Goal: Information Seeking & Learning: Learn about a topic

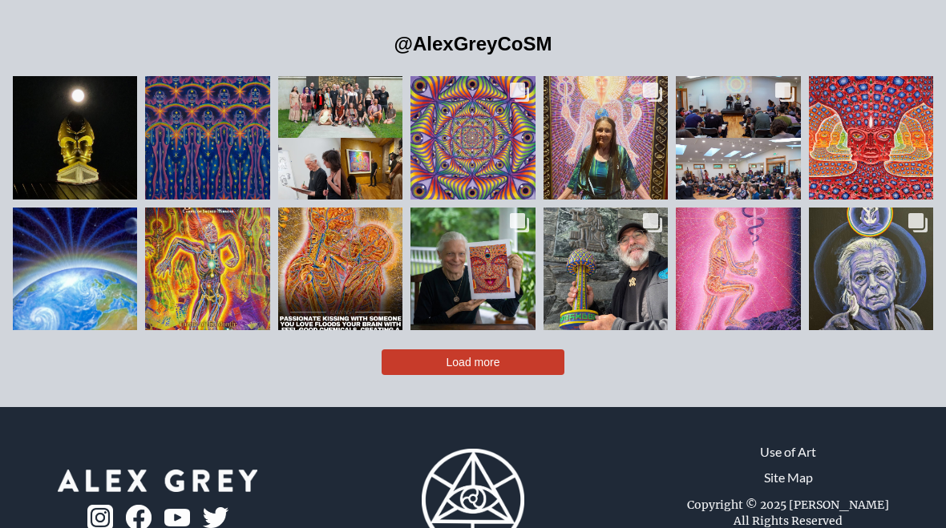
scroll to position [3312, 0]
click at [410, 350] on button "Load more" at bounding box center [473, 363] width 183 height 26
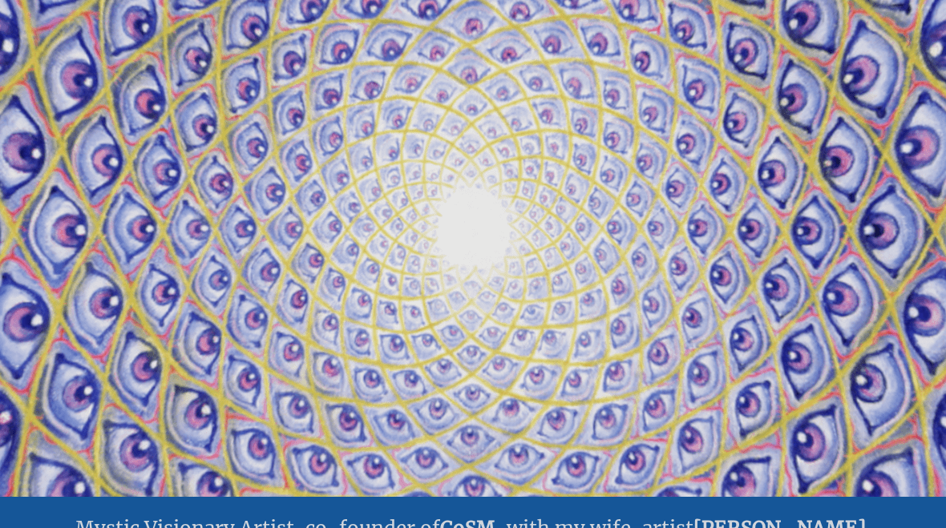
scroll to position [0, 0]
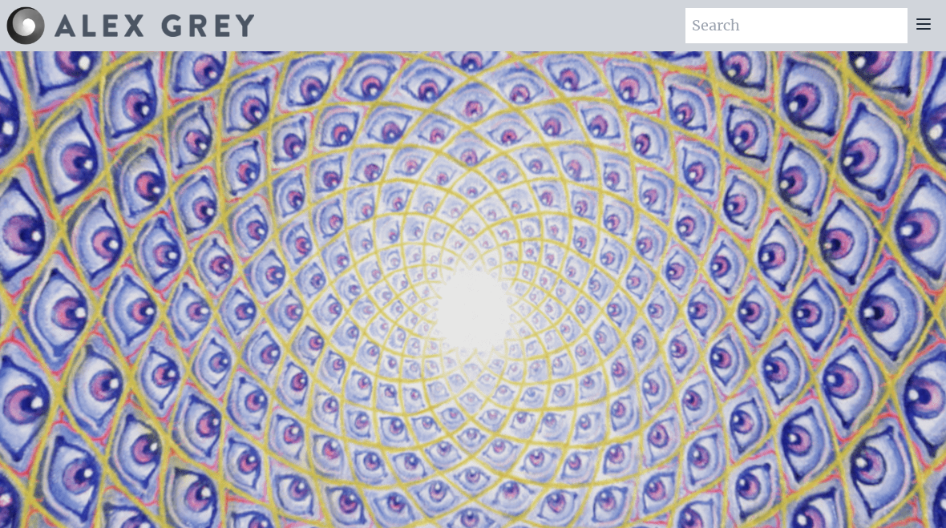
click at [931, 15] on icon at bounding box center [923, 23] width 19 height 19
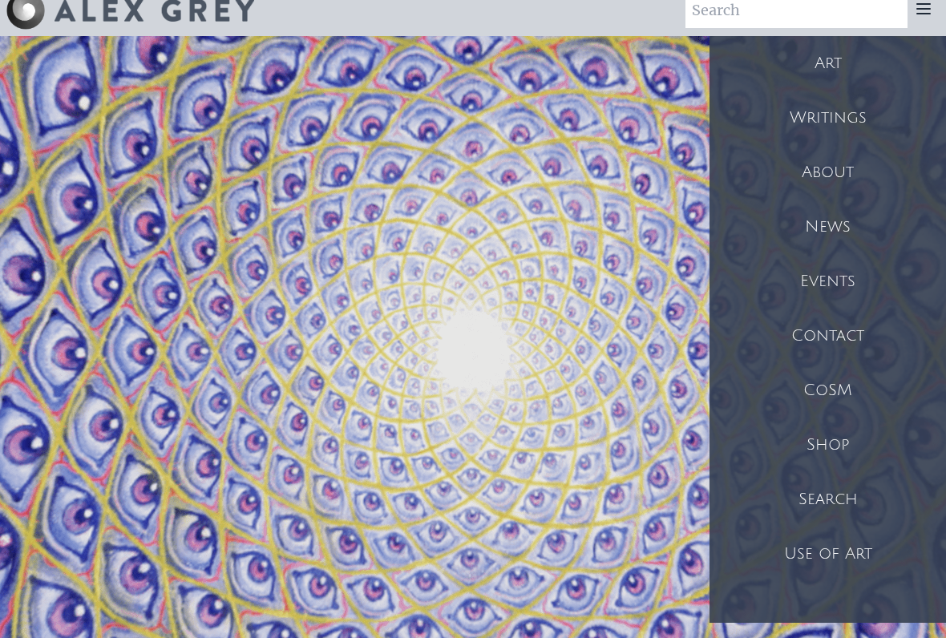
scroll to position [16, 0]
click at [824, 57] on div "Art" at bounding box center [828, 62] width 237 height 55
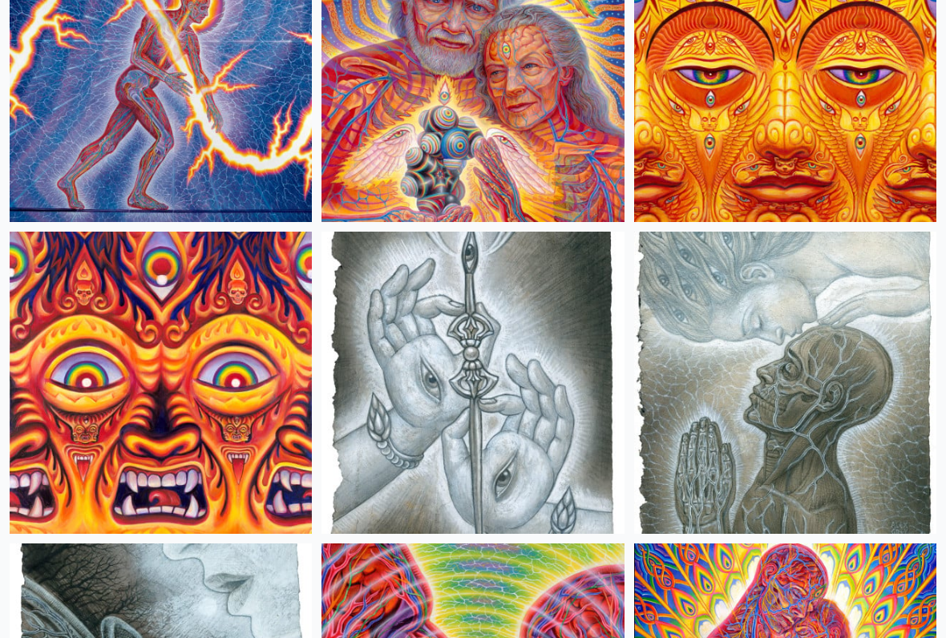
scroll to position [8064, 0]
click at [66, 306] on img at bounding box center [161, 383] width 302 height 302
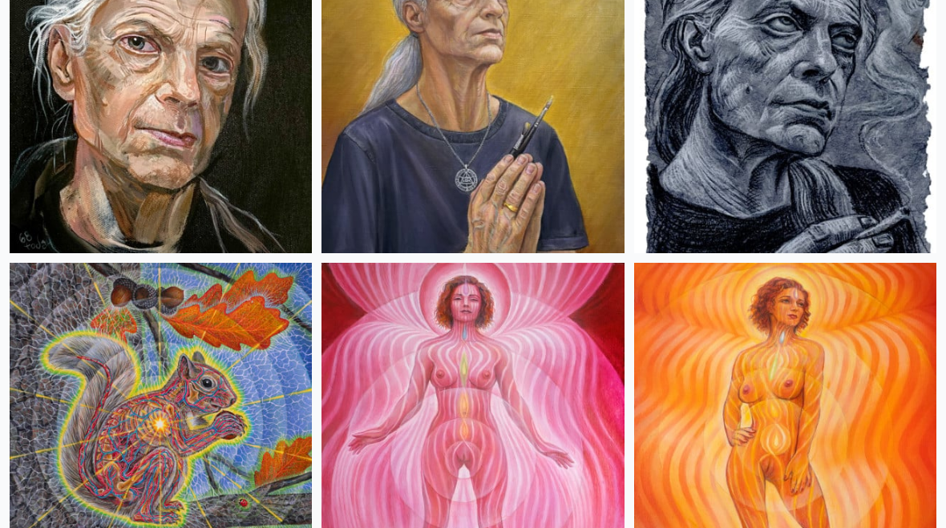
scroll to position [0, 0]
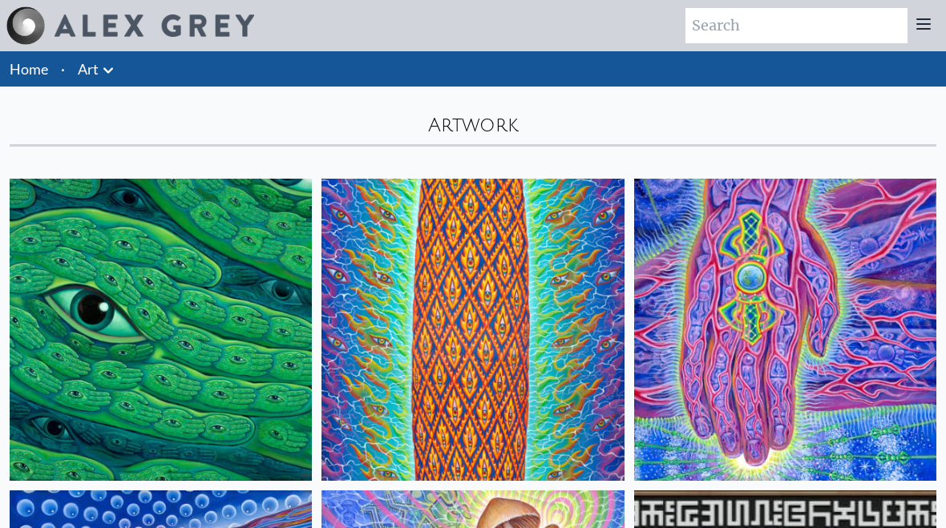
click at [109, 59] on button at bounding box center [108, 69] width 19 height 22
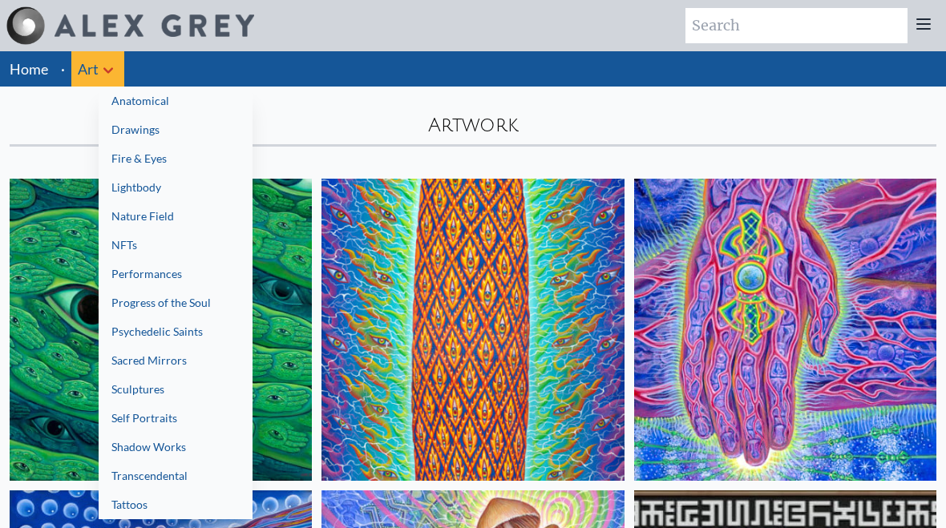
click at [928, 18] on div at bounding box center [473, 264] width 946 height 528
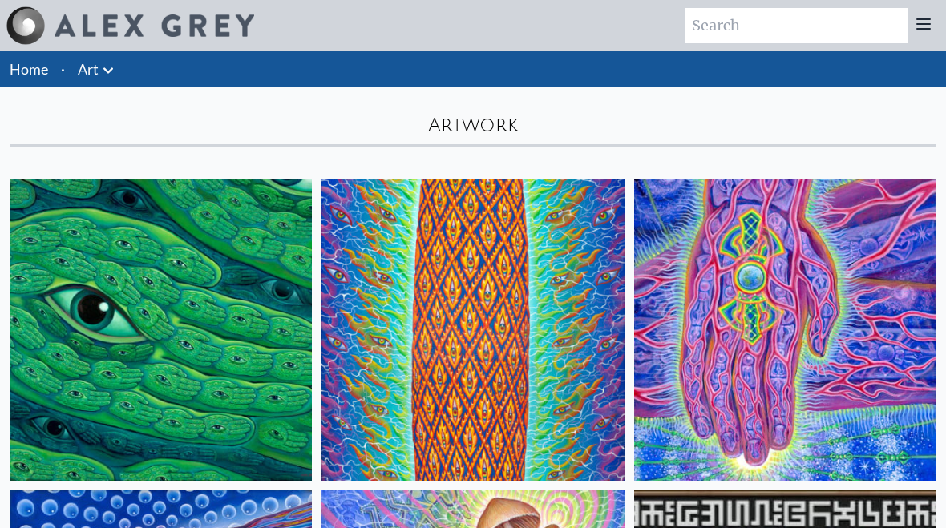
click at [937, 18] on div at bounding box center [924, 25] width 32 height 35
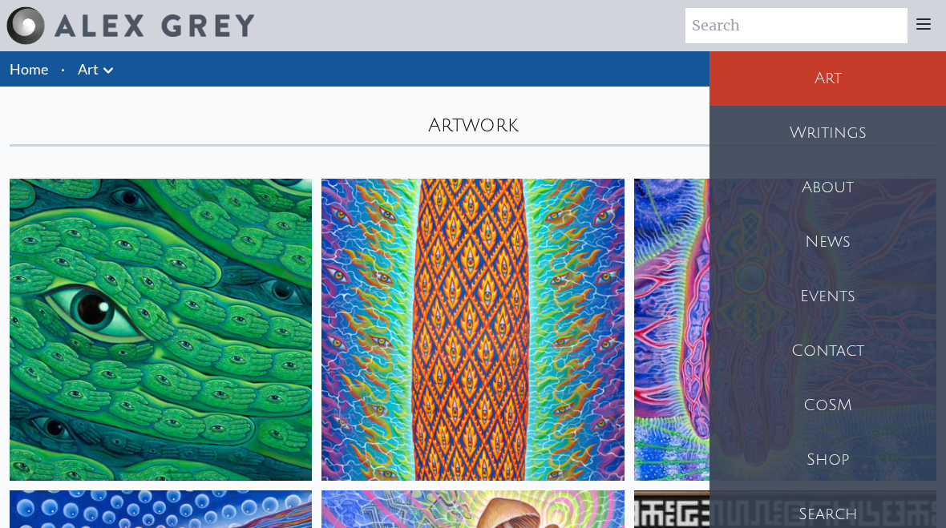
click at [838, 409] on div "CoSM" at bounding box center [828, 405] width 237 height 55
click at [849, 456] on div "Shop" at bounding box center [828, 460] width 237 height 55
click at [854, 452] on div "Shop" at bounding box center [828, 460] width 237 height 55
click at [858, 454] on div "Shop" at bounding box center [828, 460] width 237 height 55
click at [856, 447] on div "Shop" at bounding box center [828, 460] width 237 height 55
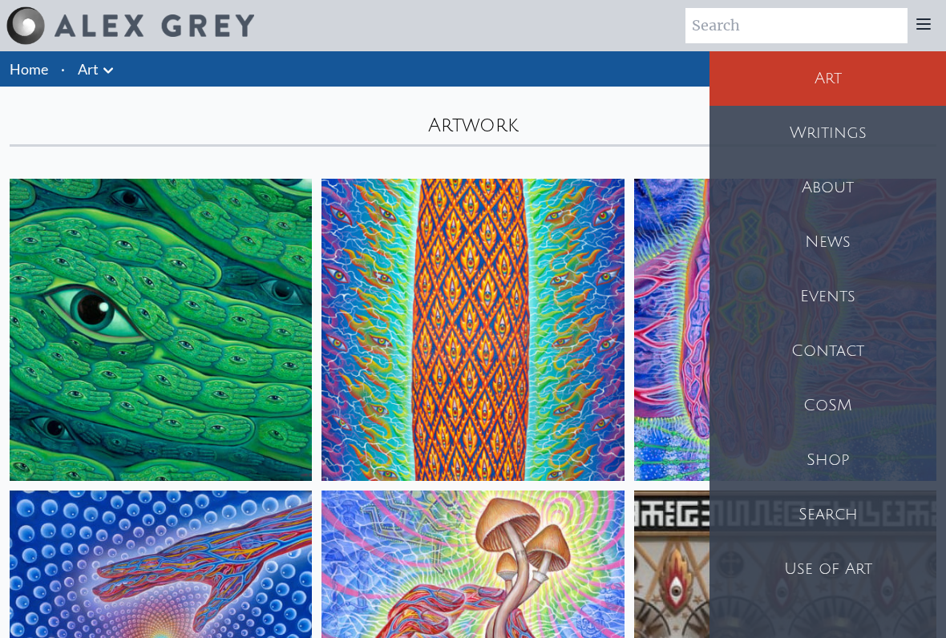
click at [848, 513] on div "Search" at bounding box center [828, 514] width 237 height 55
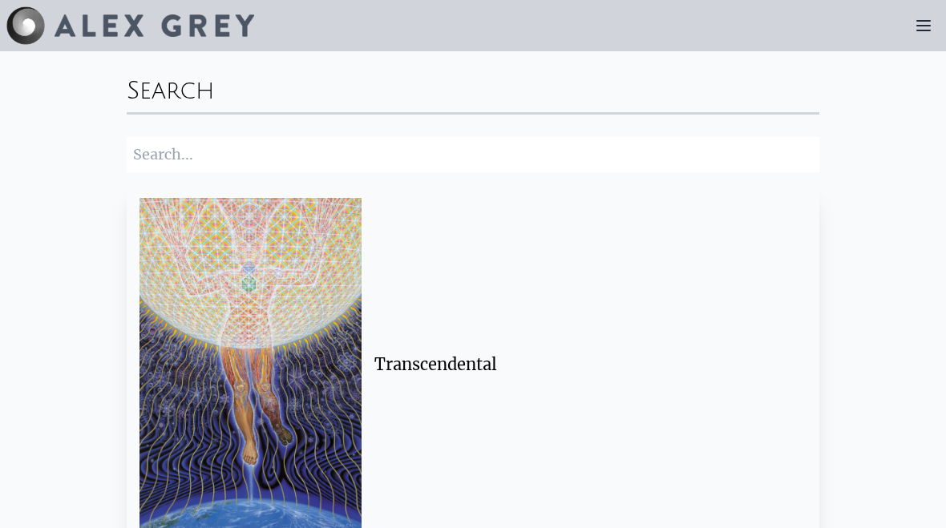
click at [152, 160] on input "search" at bounding box center [473, 154] width 693 height 35
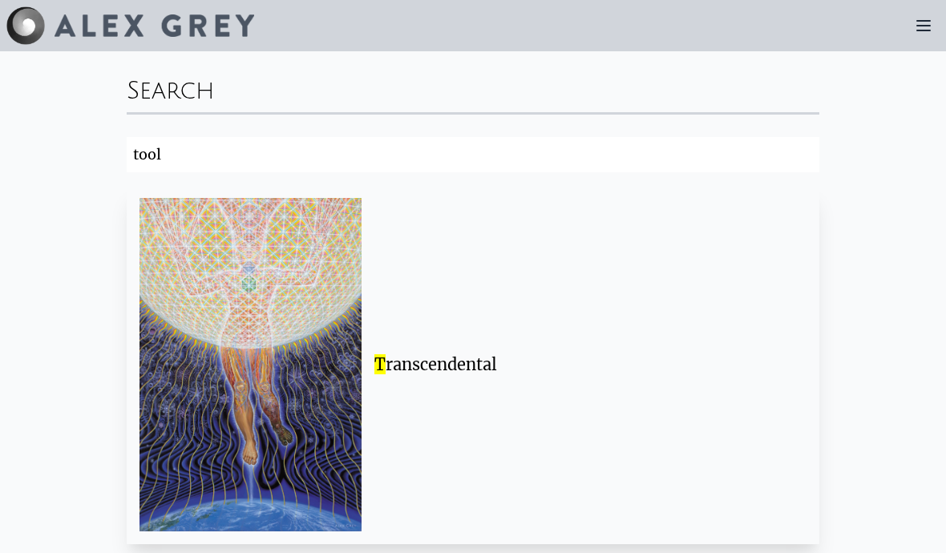
click button "Search" at bounding box center [0, 0] width 0 height 0
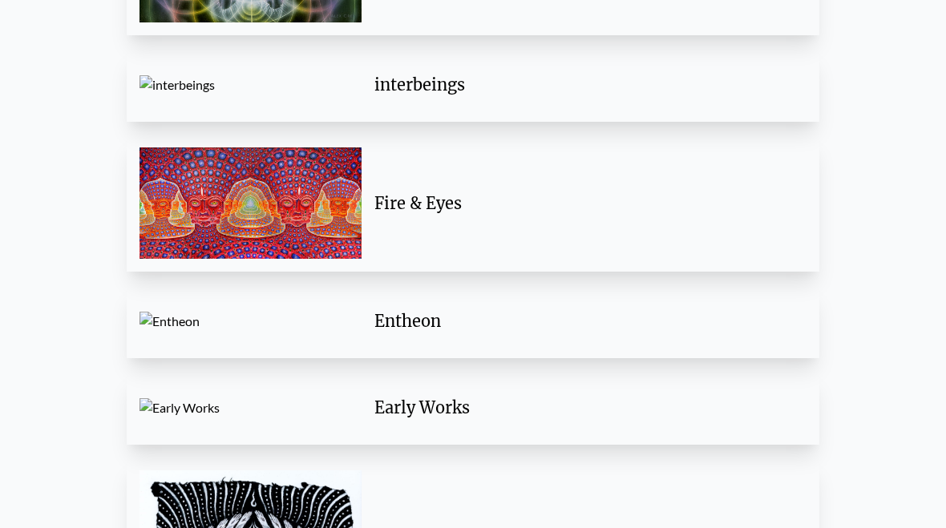
scroll to position [3938, 0]
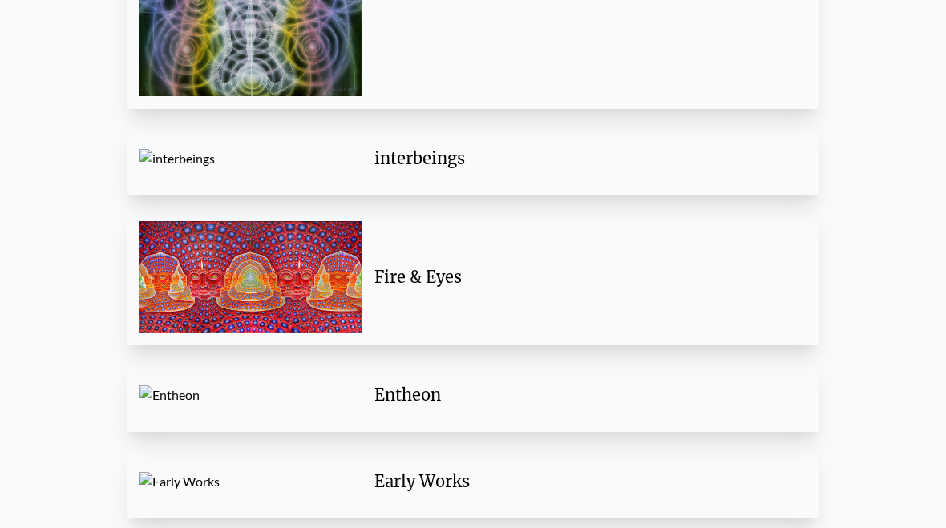
click at [183, 284] on img at bounding box center [251, 276] width 222 height 111
type input "t"
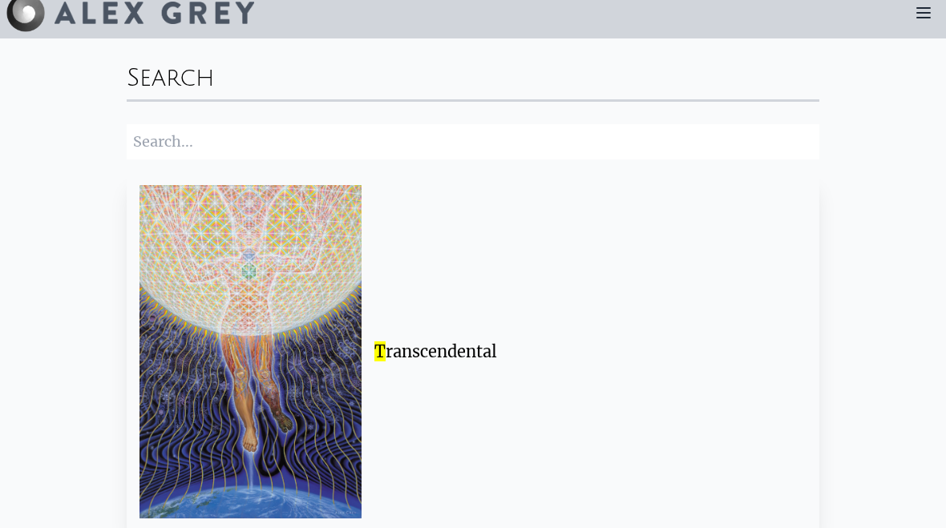
scroll to position [8, 0]
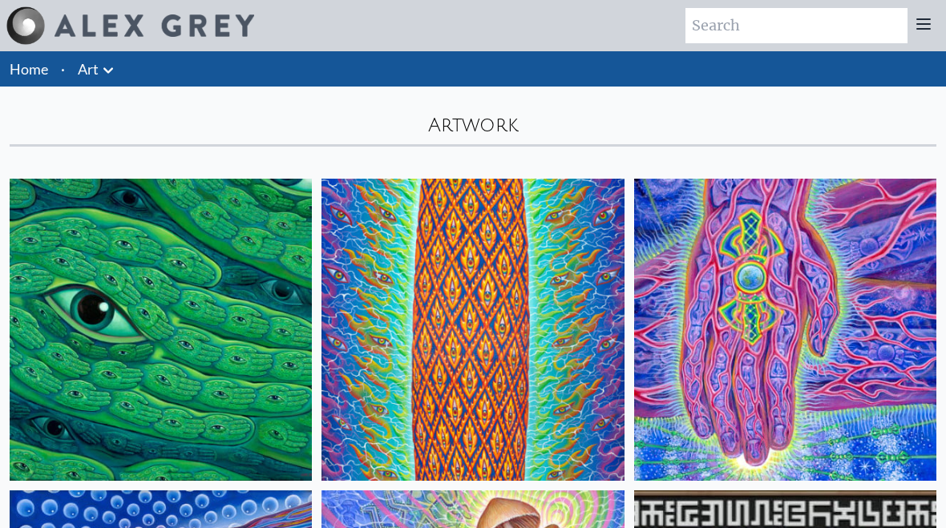
click at [117, 71] on icon at bounding box center [108, 70] width 19 height 19
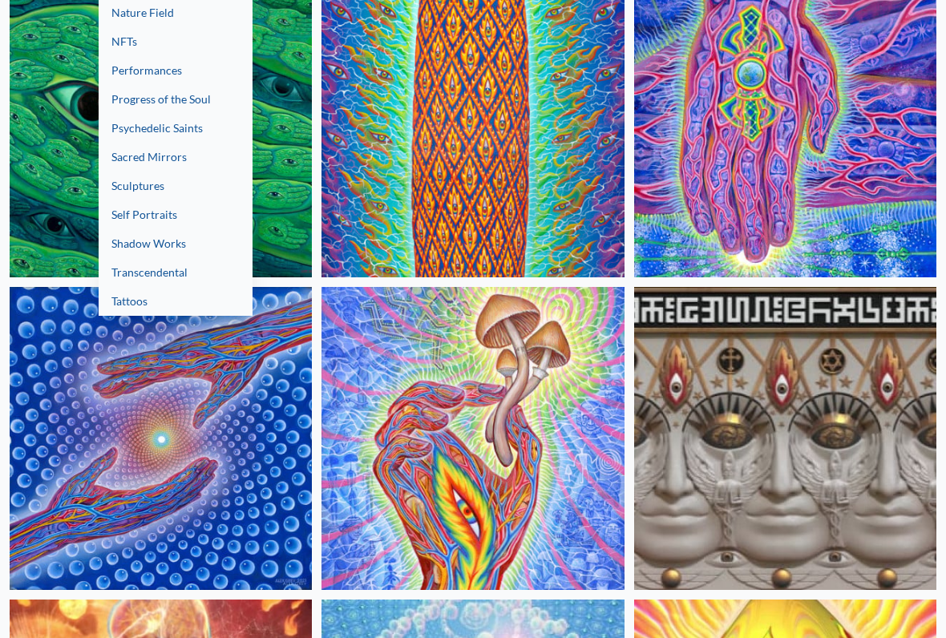
scroll to position [200, 0]
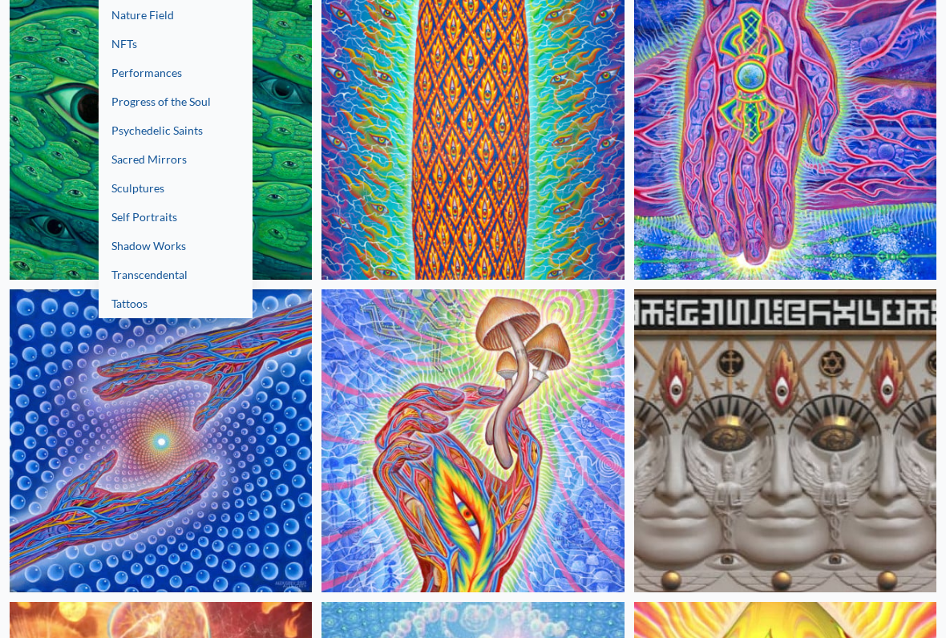
click at [133, 305] on link "Tattoos" at bounding box center [176, 304] width 154 height 29
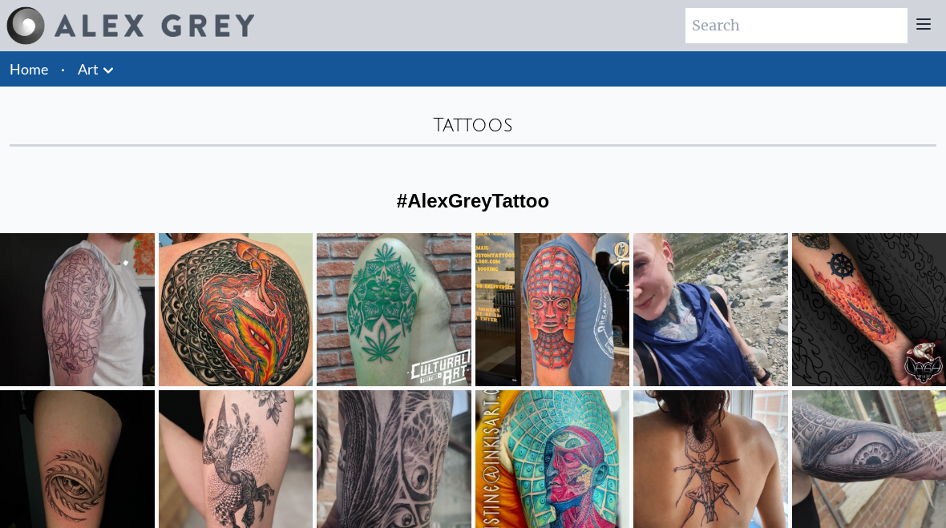
click at [51, 292] on div "Likes Count 32 Comments Count 6 The start of something epic. I'm super excited …" at bounding box center [76, 310] width 125 height 75
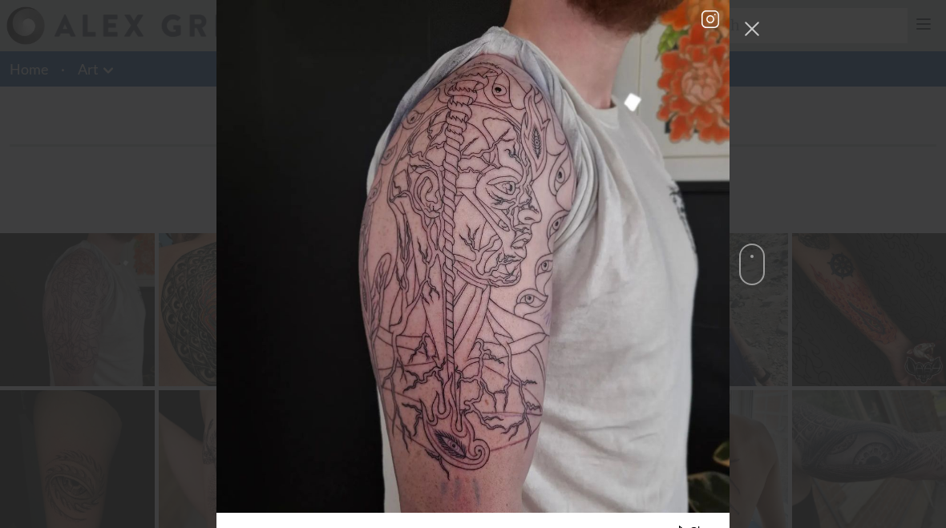
click at [36, 189] on div "32 likes Share Share on Facebook Share on Twitter . . . . #tattoodesigns #tatto…" at bounding box center [473, 264] width 946 height 528
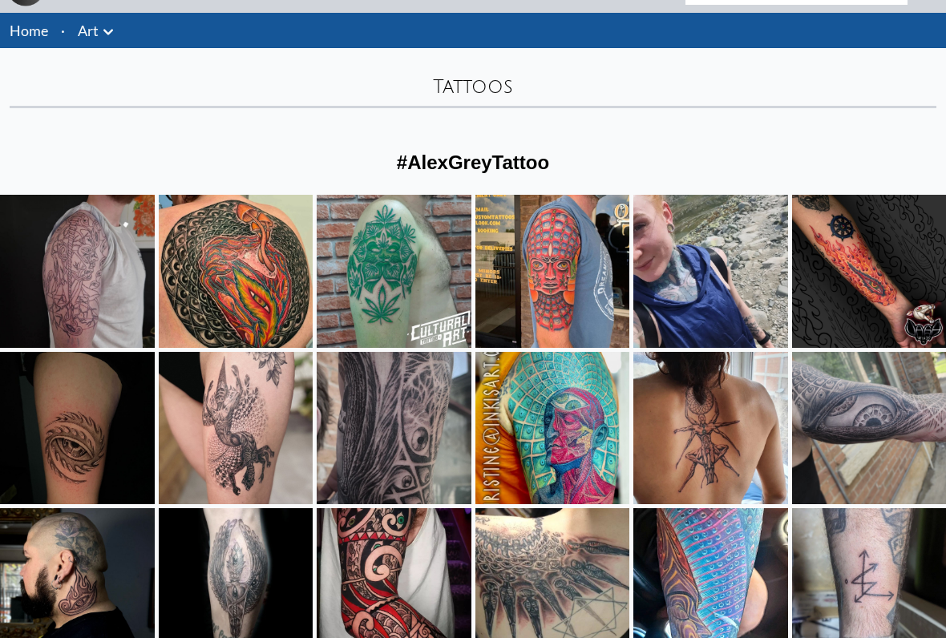
scroll to position [38, 0]
click at [545, 274] on div "Likes Count 39 Comments Count 1 “Alex Gray/Tool Inspired Piece” by Nate Corder …" at bounding box center [553, 271] width 156 height 155
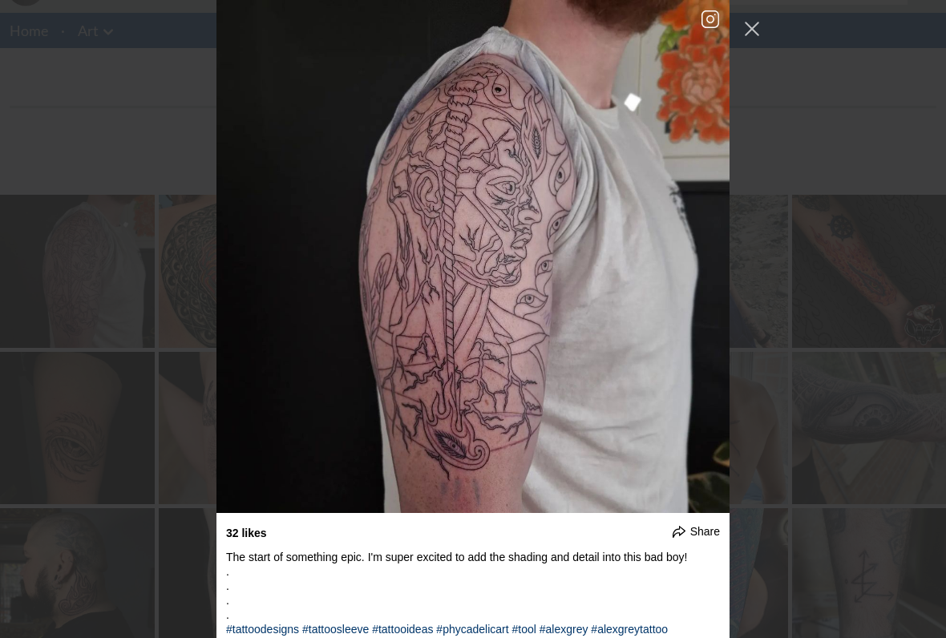
scroll to position [2320, 0]
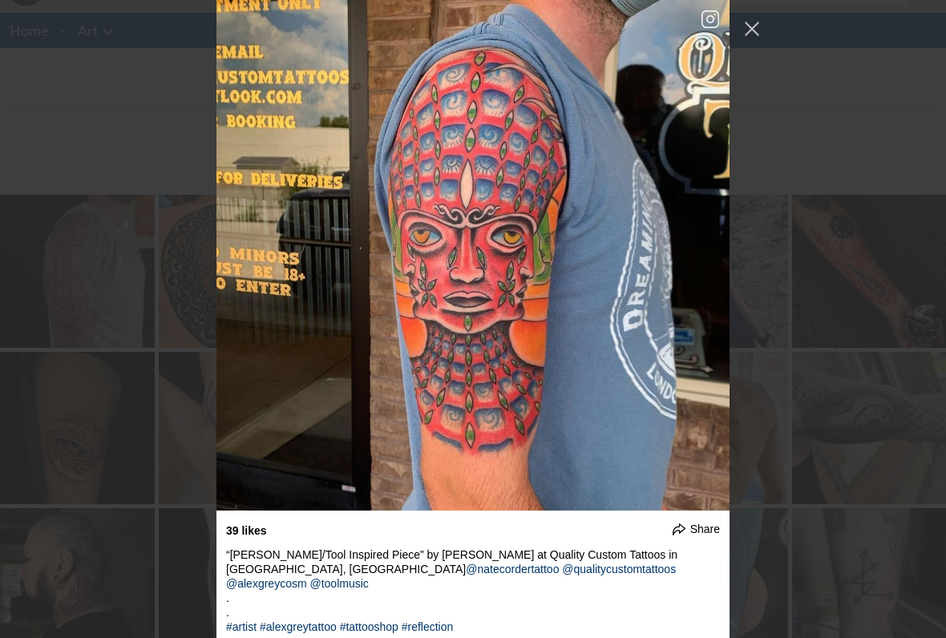
click at [872, 297] on div "32 likes Share Share on Facebook Share on Twitter . . . . #tattoodesigns #tatto…" at bounding box center [473, 319] width 946 height 638
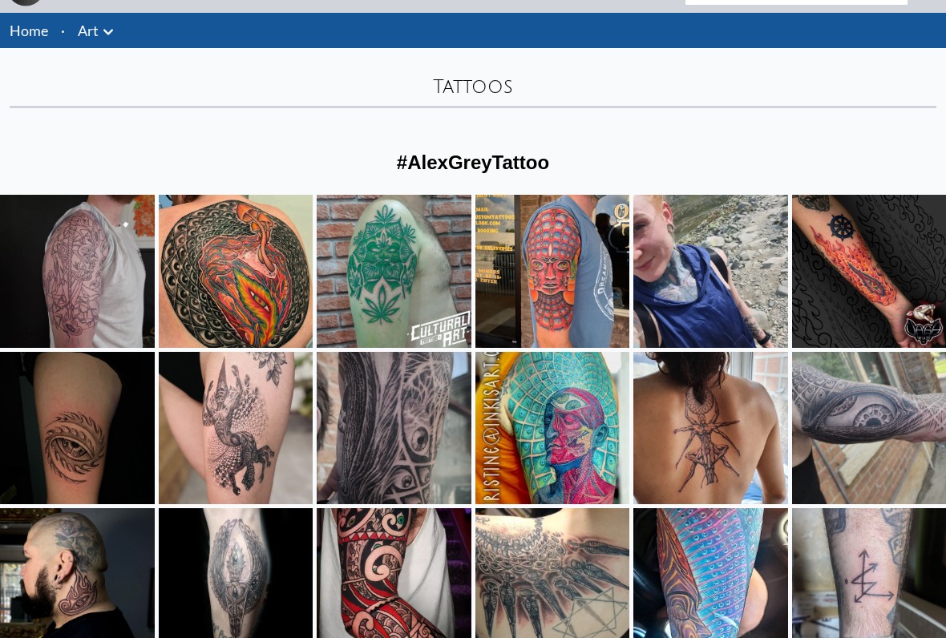
click at [879, 266] on div "🔥👁️Llamita q usamos para rellenar ese espacio. Basado en “la antorcha” (2019) d…" at bounding box center [869, 283] width 125 height 45
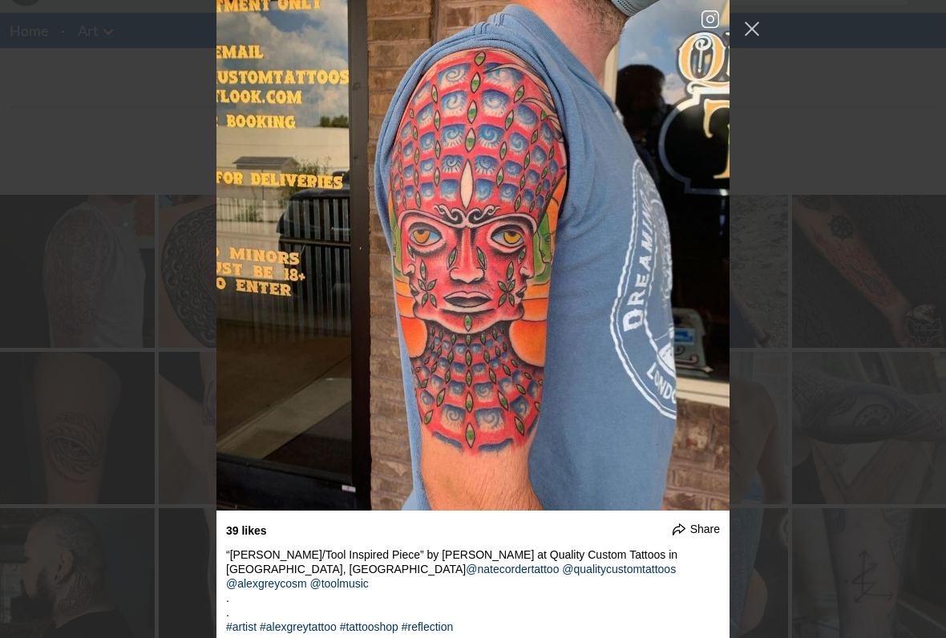
scroll to position [3806, 0]
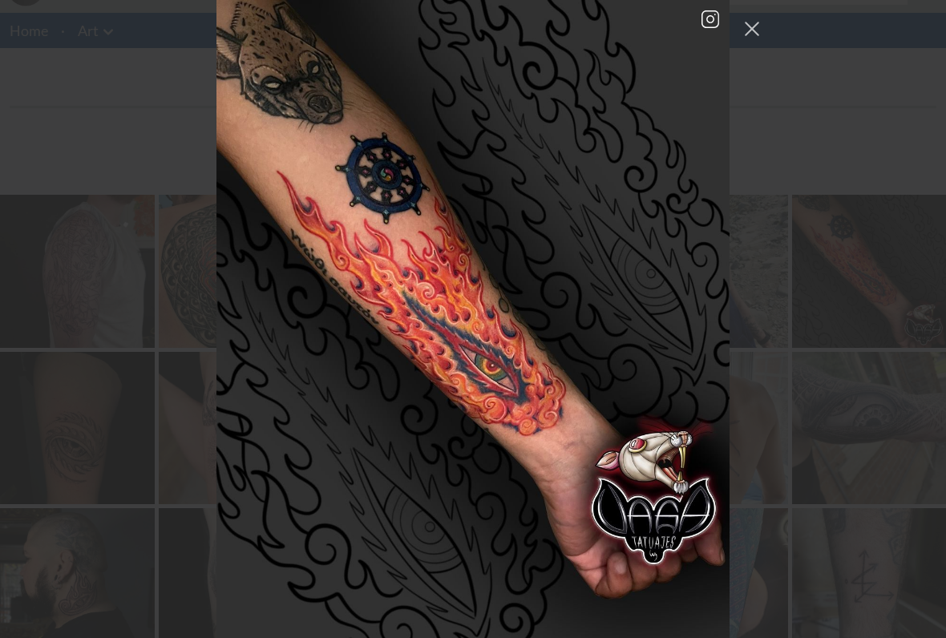
click at [900, 274] on div "32 likes Share Share on Facebook Share on Twitter . . . . #tattoodesigns #tatto…" at bounding box center [473, 319] width 946 height 638
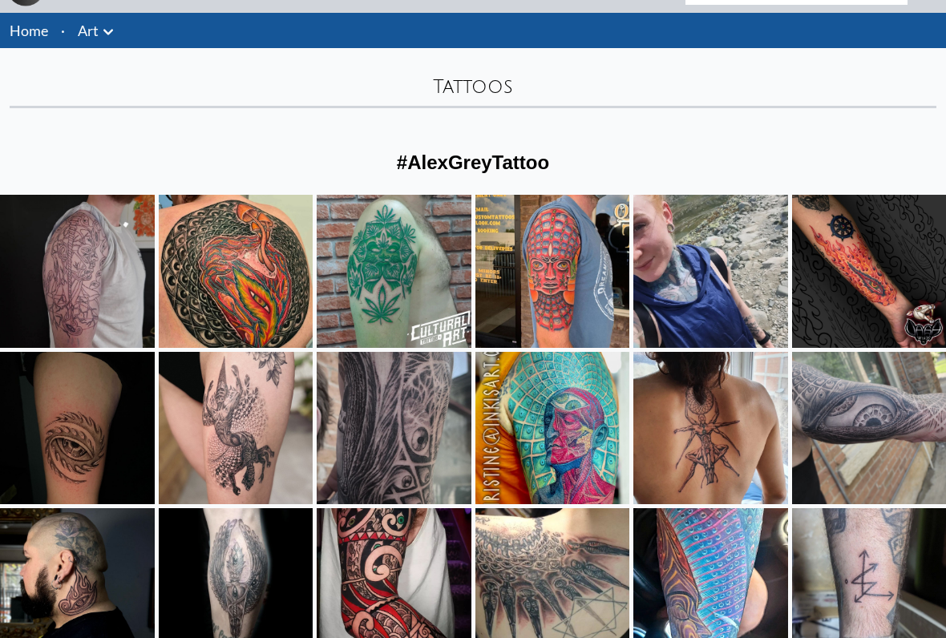
click at [95, 411] on div "Likes Count 35 Comments Count 3 Ojo de Alex Grey que tatuamos con mucho gusto p…" at bounding box center [76, 427] width 125 height 75
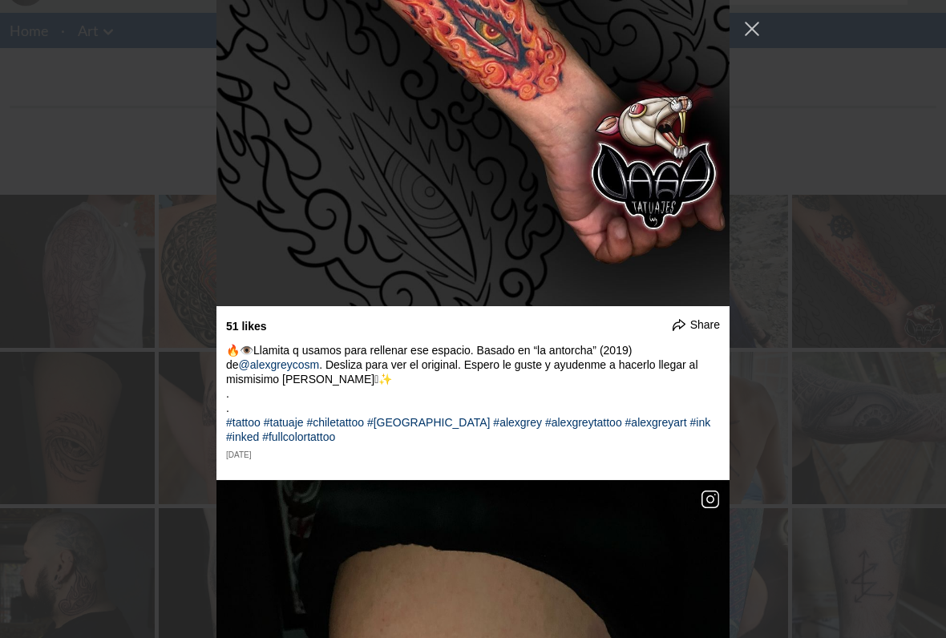
scroll to position [4119, 0]
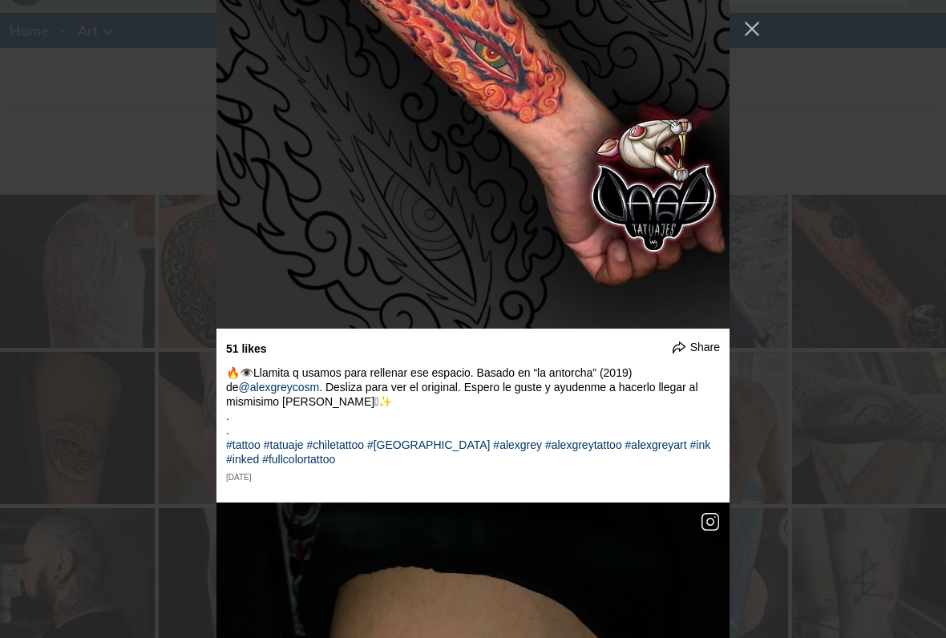
click at [878, 300] on div "32 likes Share Share on Facebook Share on Twitter . . . . #tattoodesigns #tatto…" at bounding box center [473, 319] width 946 height 638
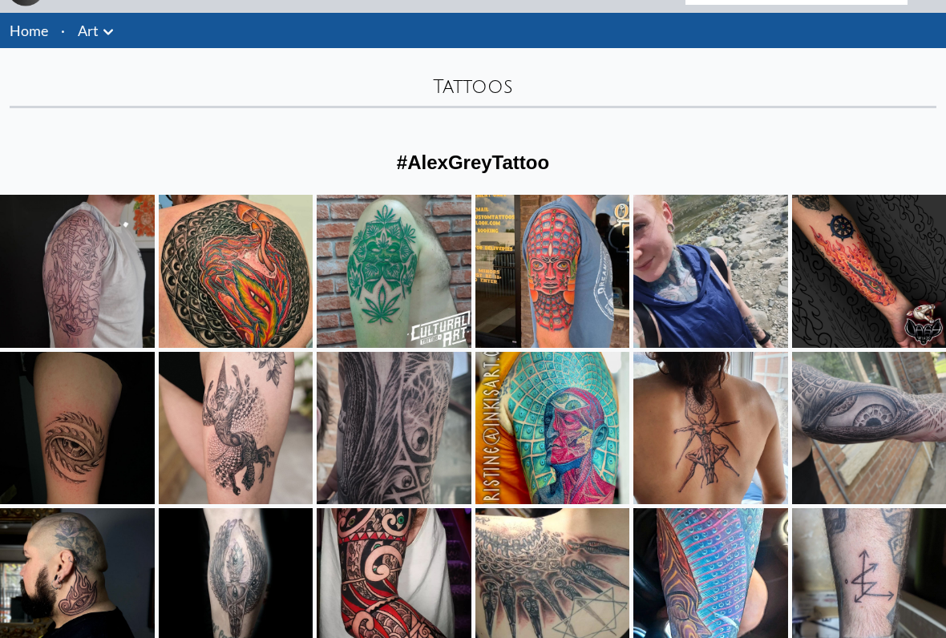
click at [202, 390] on div "Likes Count 390 Comments Count 18 Inspired by @alexgreycosm and @toolmusic ♥️ T…" at bounding box center [236, 428] width 156 height 155
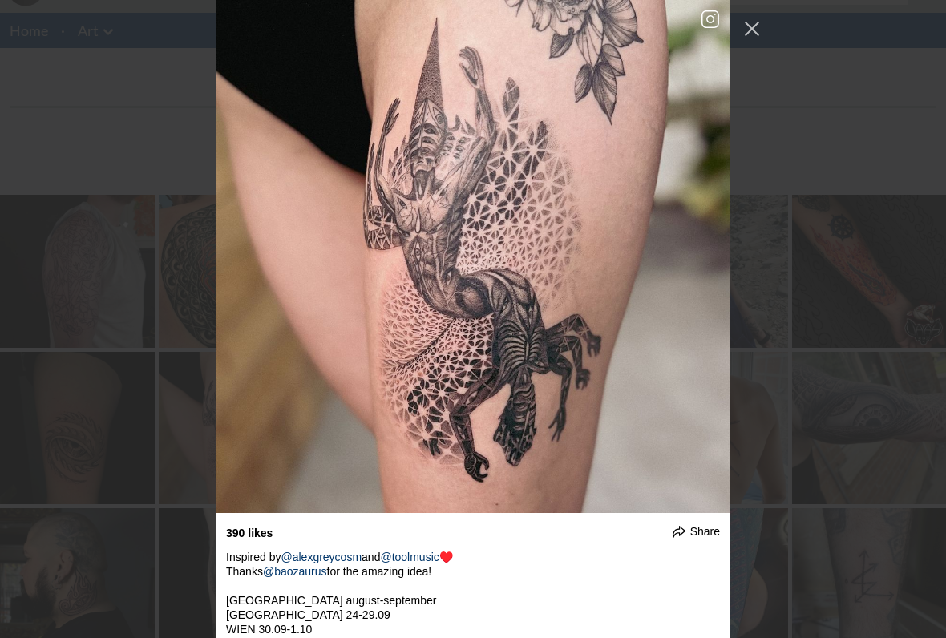
click at [864, 310] on div "32 likes Share Share on Facebook Share on Twitter . . . . #tattoodesigns #tatto…" at bounding box center [473, 319] width 946 height 638
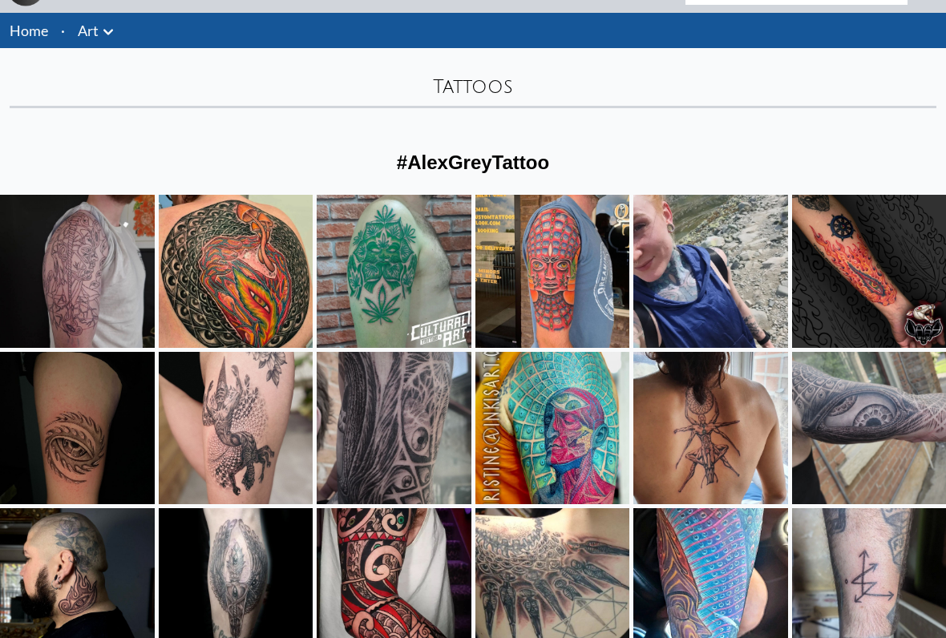
click at [850, 387] on div "Likes Count 37 Alex Grey sleeve coming along. #vossfineart #painting #illustrat…" at bounding box center [869, 428] width 156 height 155
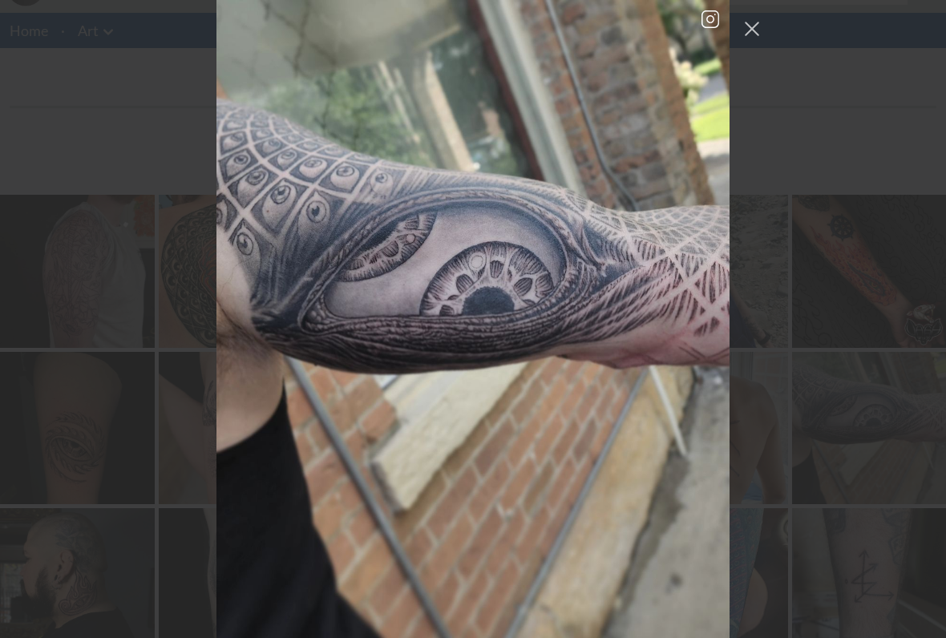
click at [868, 310] on div "32 likes Share Share on Facebook Share on Twitter . . . . #tattoodesigns #tatto…" at bounding box center [473, 319] width 946 height 638
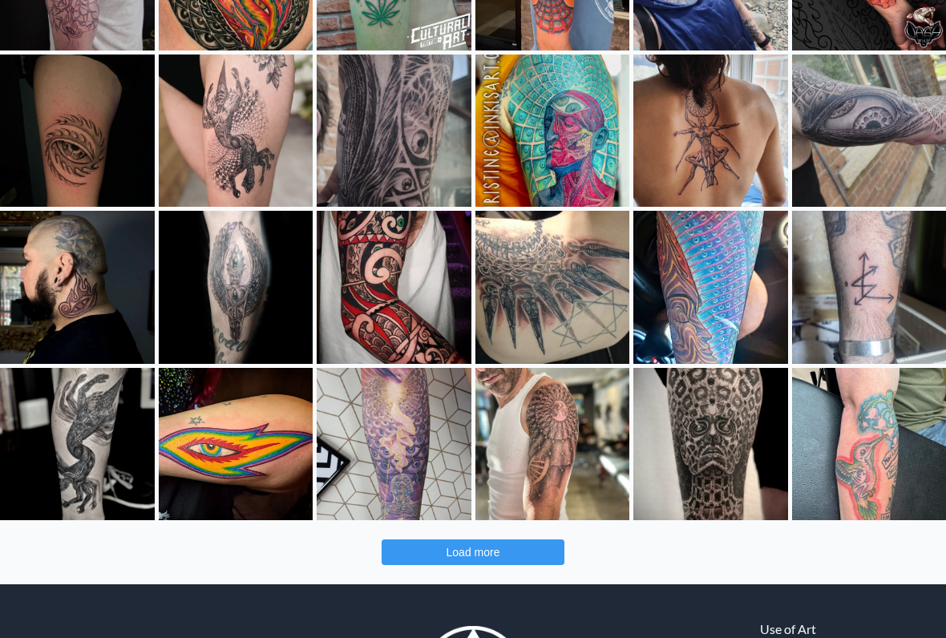
scroll to position [337, 0]
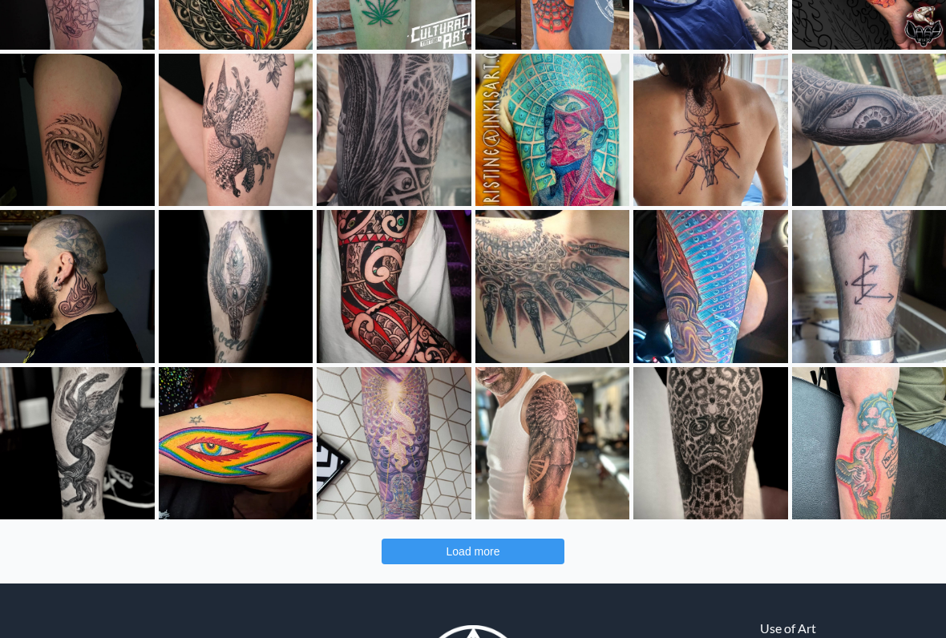
click at [99, 411] on div "Likes Count 62" at bounding box center [77, 414] width 56 height 16
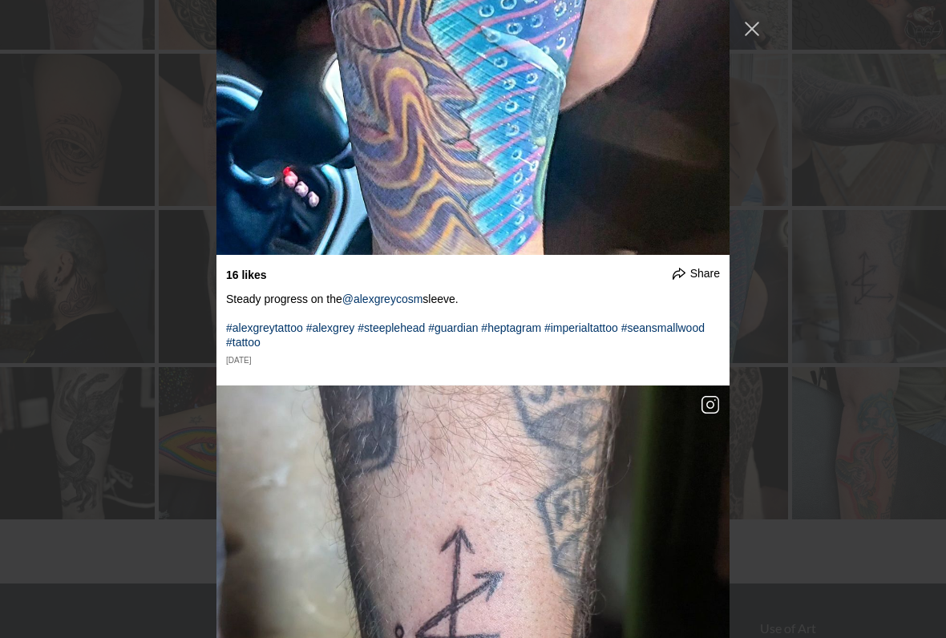
scroll to position [11050, 0]
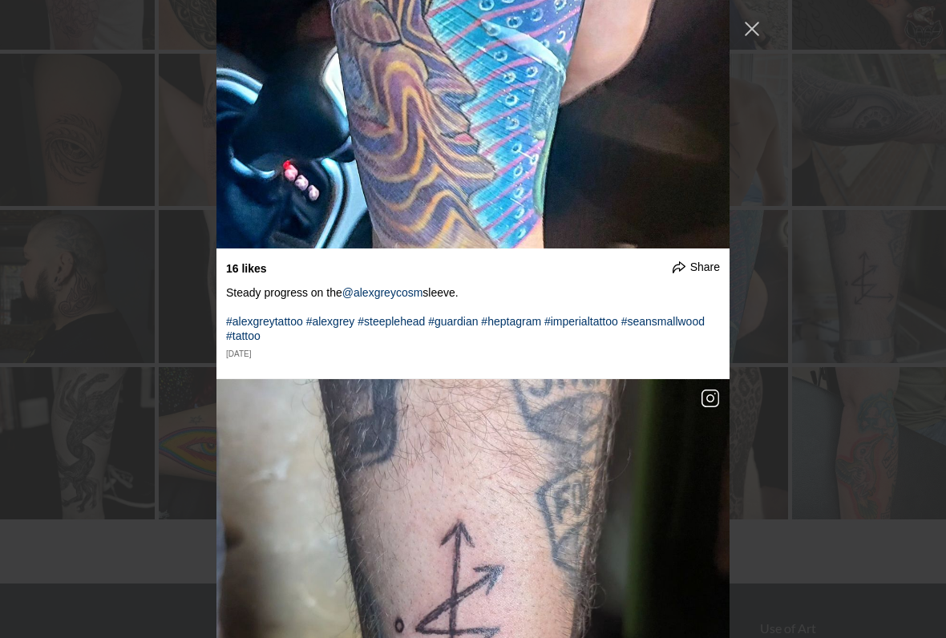
click at [885, 308] on div "32 likes Share Share on Facebook Share on Twitter . . . . #tattoodesigns #tatto…" at bounding box center [473, 319] width 946 height 638
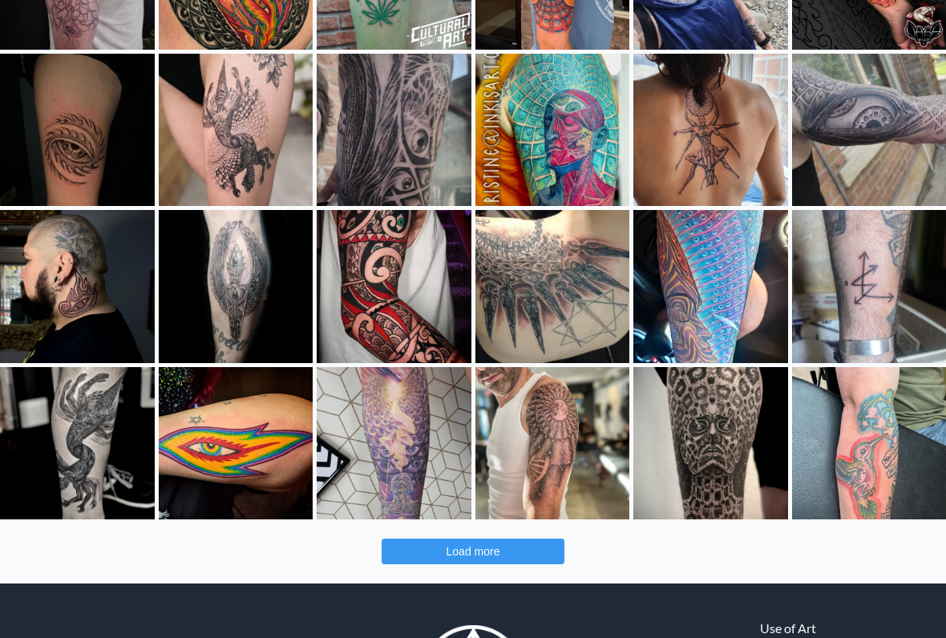
click at [241, 426] on div "Likes Count 34 Comments Count 1 Always loved this @alexgreycosm tattoo. Would L…" at bounding box center [235, 443] width 125 height 75
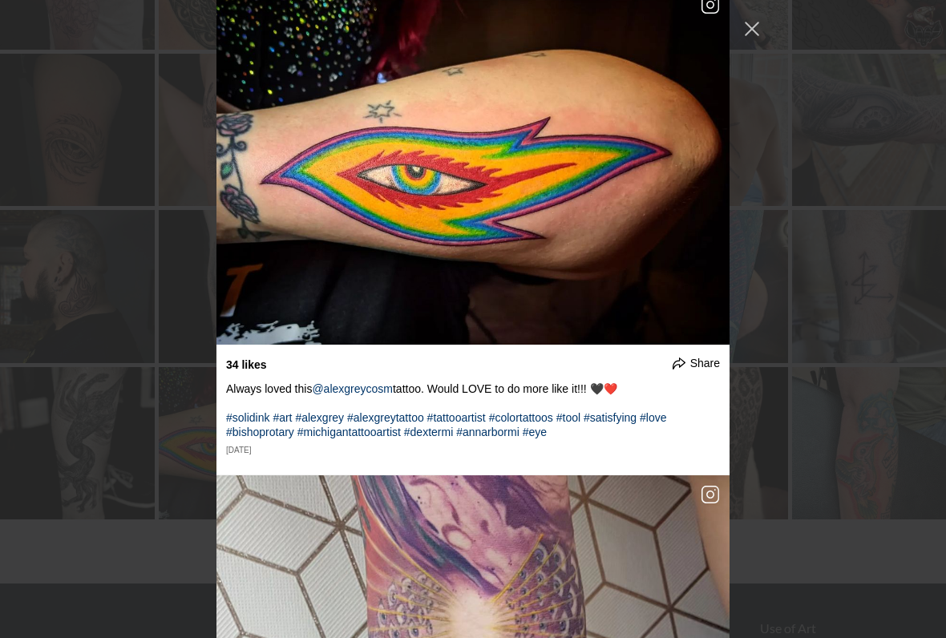
click at [872, 329] on div "32 likes Share Share on Facebook Share on Twitter . . . . #tattoodesigns #tatto…" at bounding box center [473, 319] width 946 height 638
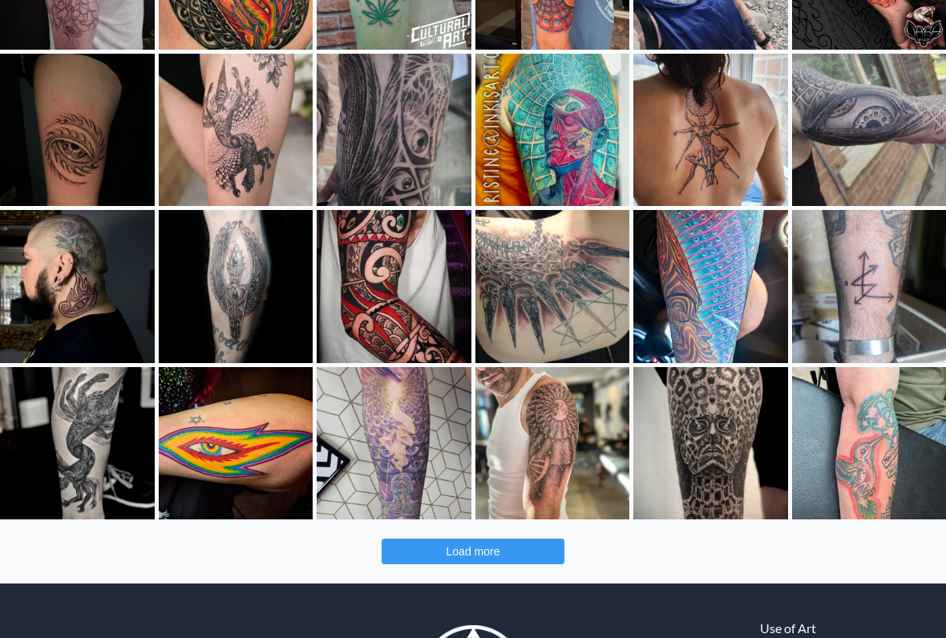
click at [543, 528] on button "Load more" at bounding box center [473, 552] width 183 height 26
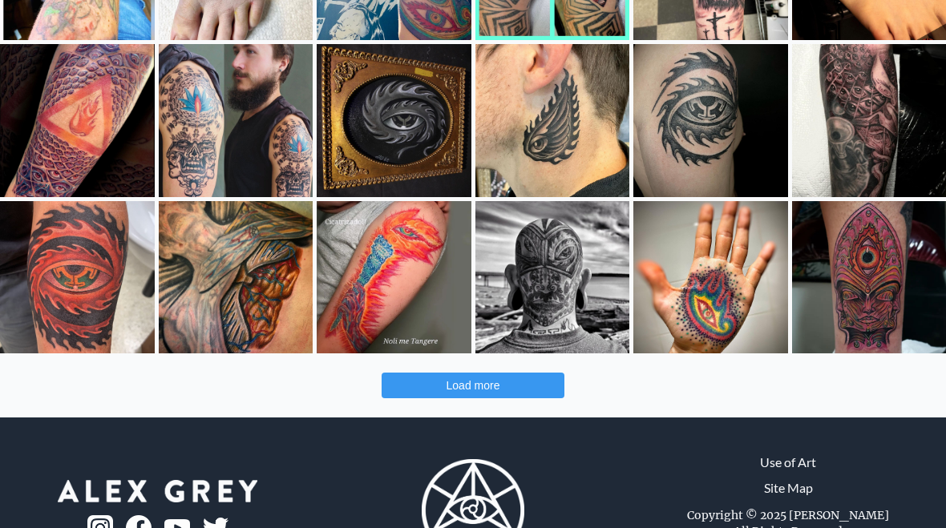
scroll to position [1130, 0]
click at [399, 388] on button "Load more" at bounding box center [473, 386] width 183 height 26
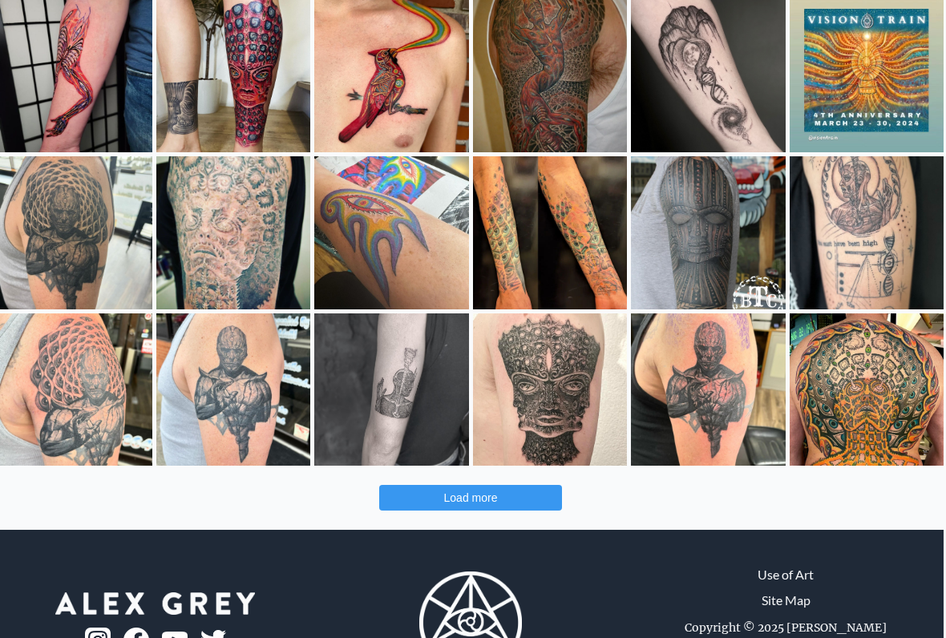
scroll to position [1645, 2]
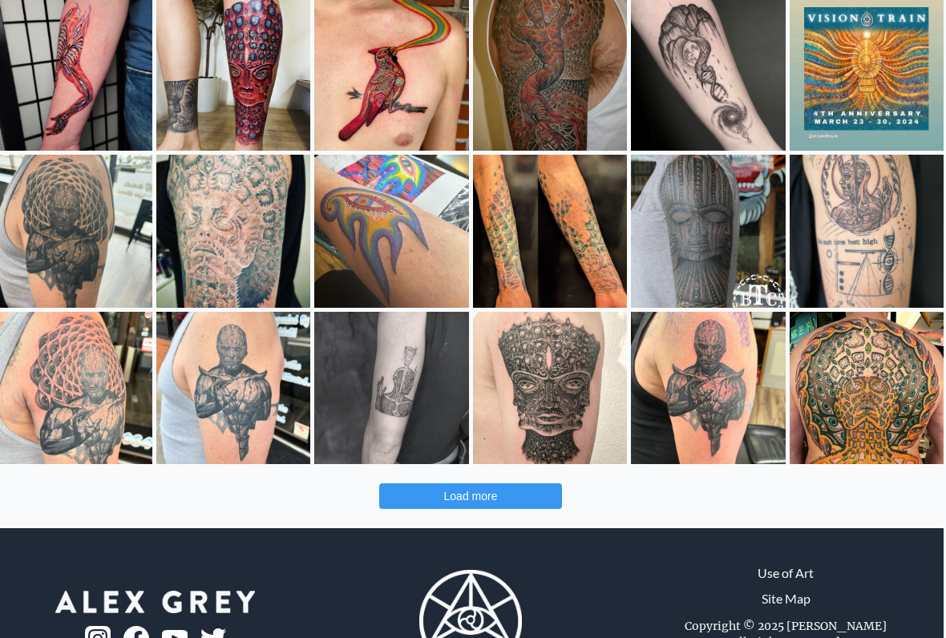
click at [390, 501] on button "Load more" at bounding box center [470, 497] width 183 height 26
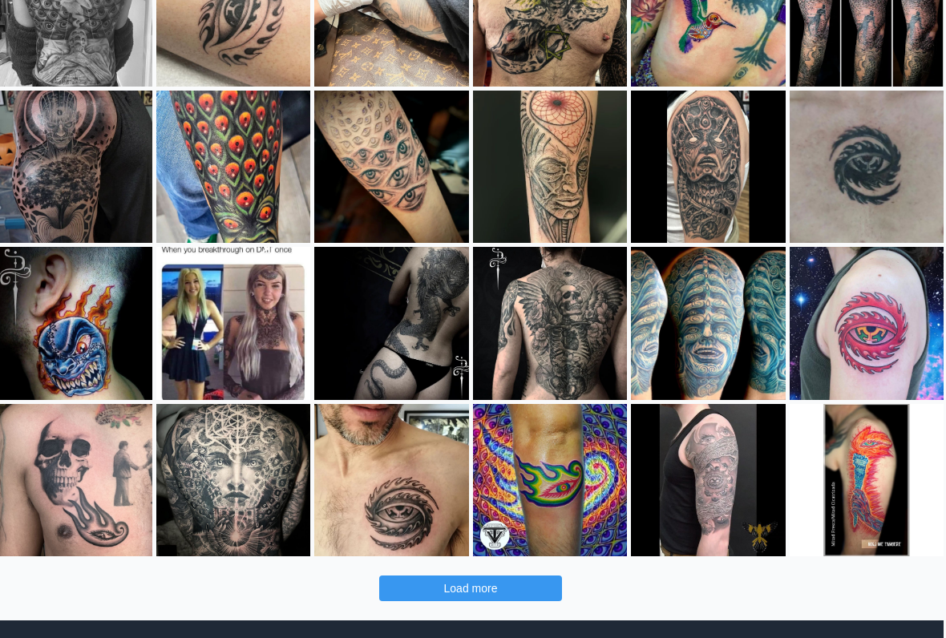
scroll to position [2181, 2]
click at [873, 331] on div "I loved making this for Andres on his birthday! 🥳 Past me would have jumped at …" at bounding box center [866, 335] width 125 height 45
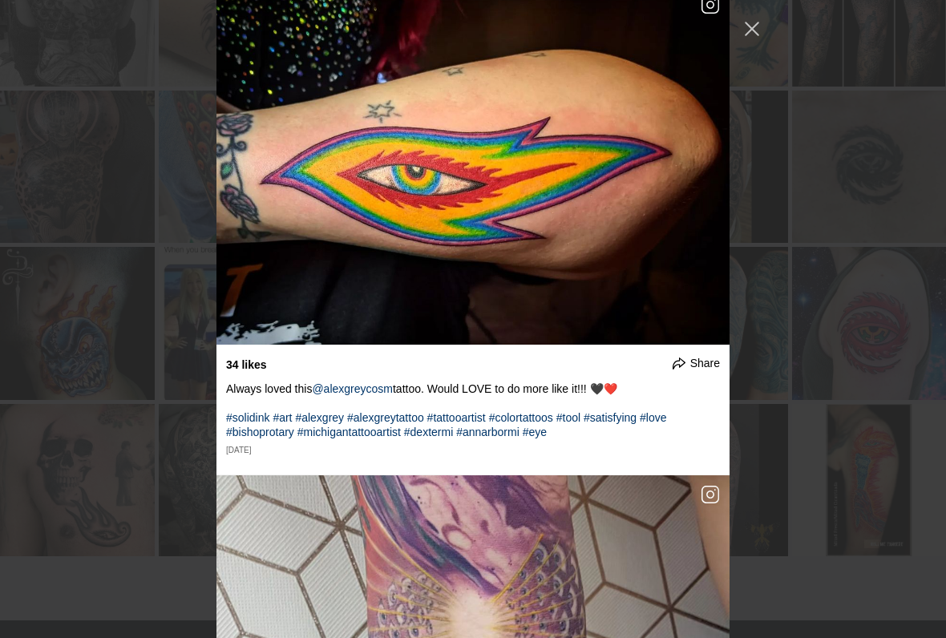
scroll to position [31950, 0]
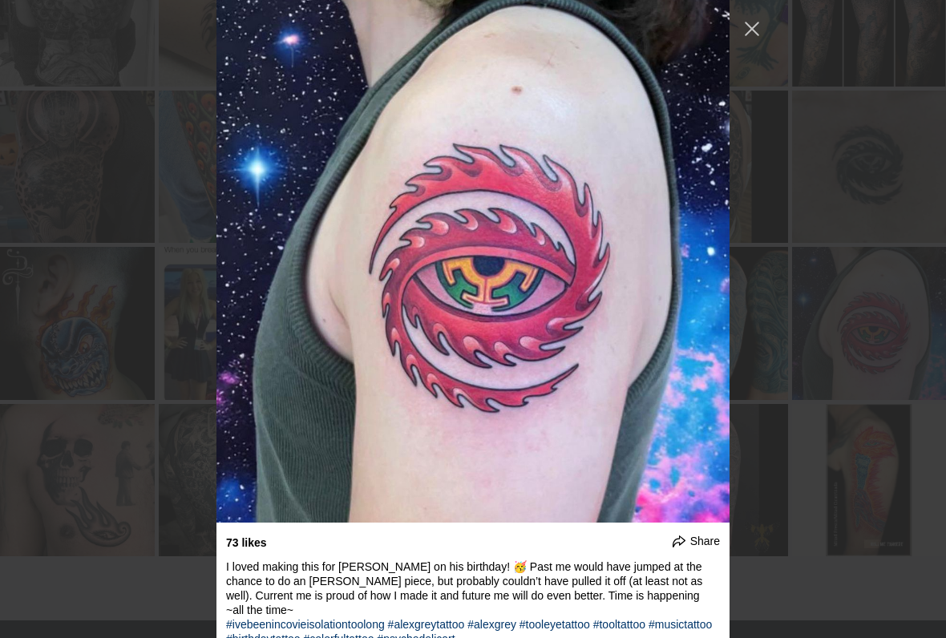
click at [924, 350] on div "32 likes Share Share on Facebook Share on Twitter . . . . #tattoodesigns #tatto…" at bounding box center [473, 319] width 946 height 638
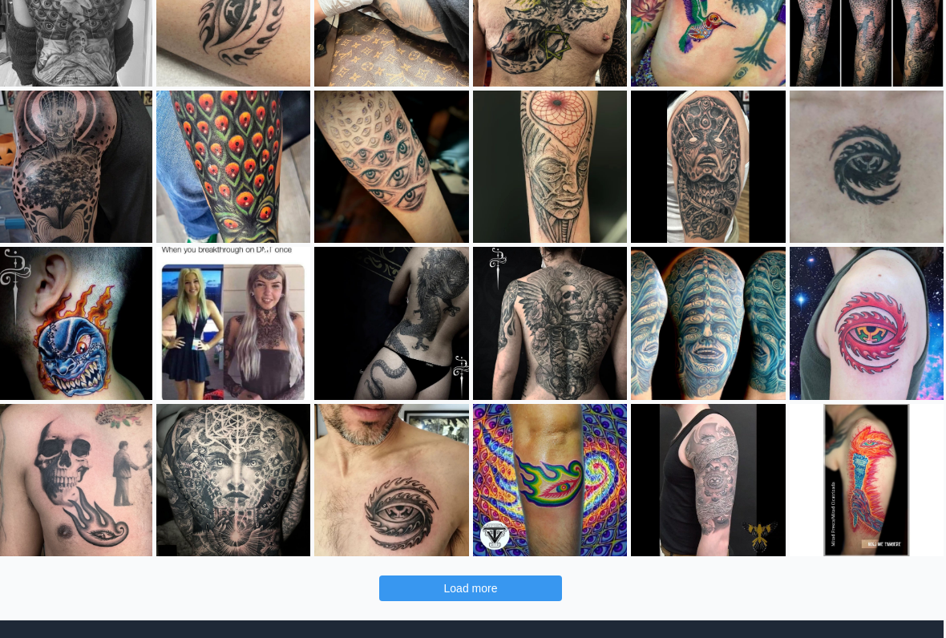
click at [868, 434] on div "Likes Count 8 Comments Count 2 Pieza en Vaina Picosa. Adaptación de The Torch (…" at bounding box center [867, 480] width 156 height 155
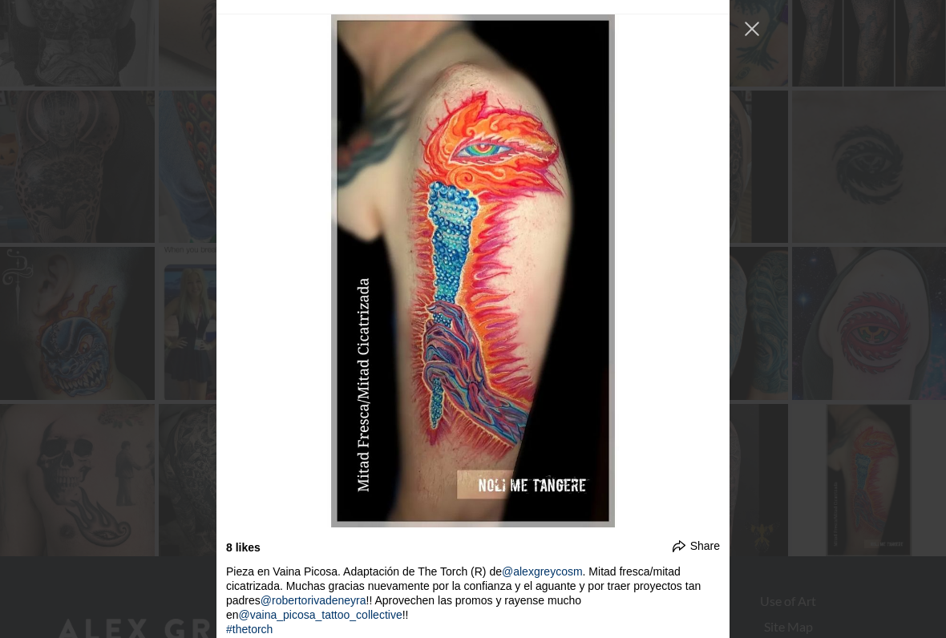
scroll to position [2181, 0]
click at [884, 453] on div "32 likes Share Share on Facebook Share on Twitter . . . . #tattoodesigns #tatto…" at bounding box center [473, 319] width 946 height 638
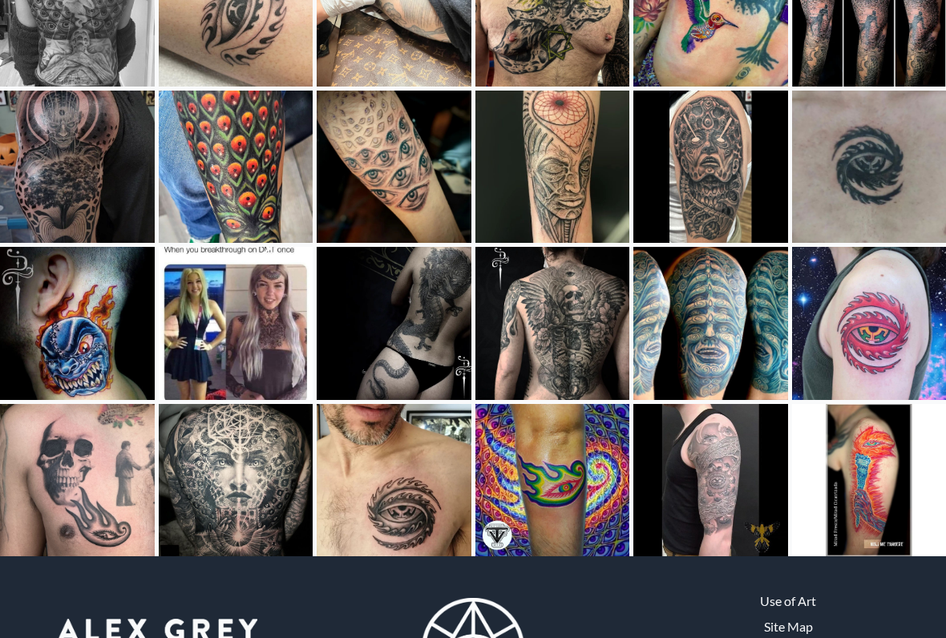
click at [579, 494] on div "Tattoo diseño de alex grey 👁 de hace unos días gracias por la confianza y la bu…" at bounding box center [552, 491] width 125 height 45
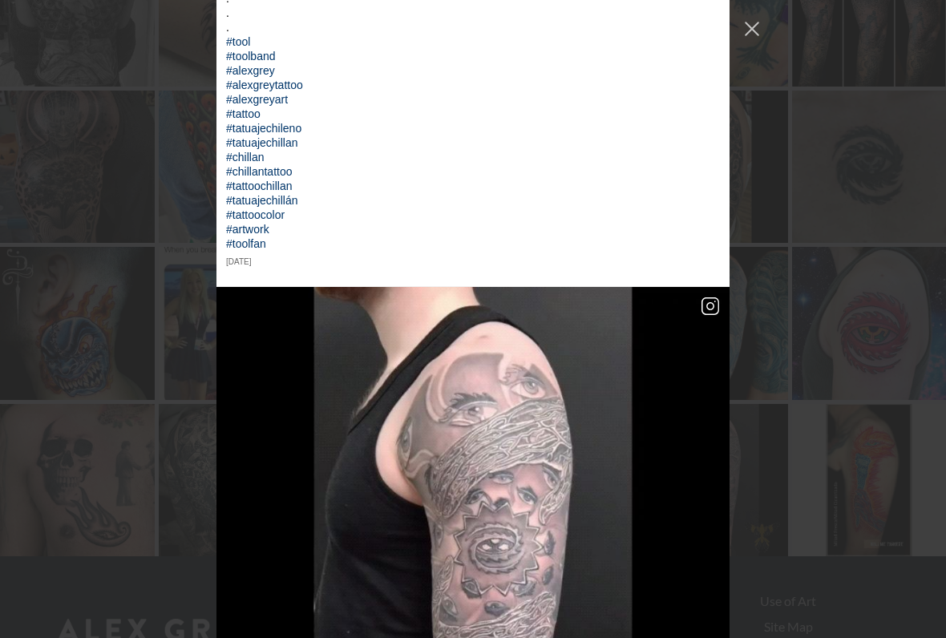
scroll to position [34447, 0]
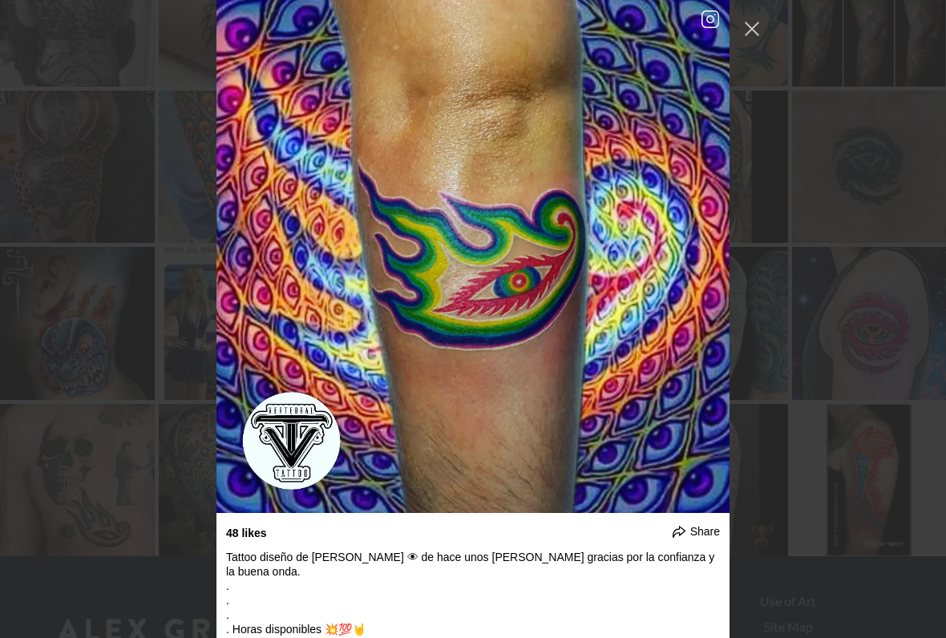
click at [923, 385] on div "32 likes Share Share on Facebook Share on Twitter . . . . #tattoodesigns #tatto…" at bounding box center [473, 319] width 946 height 638
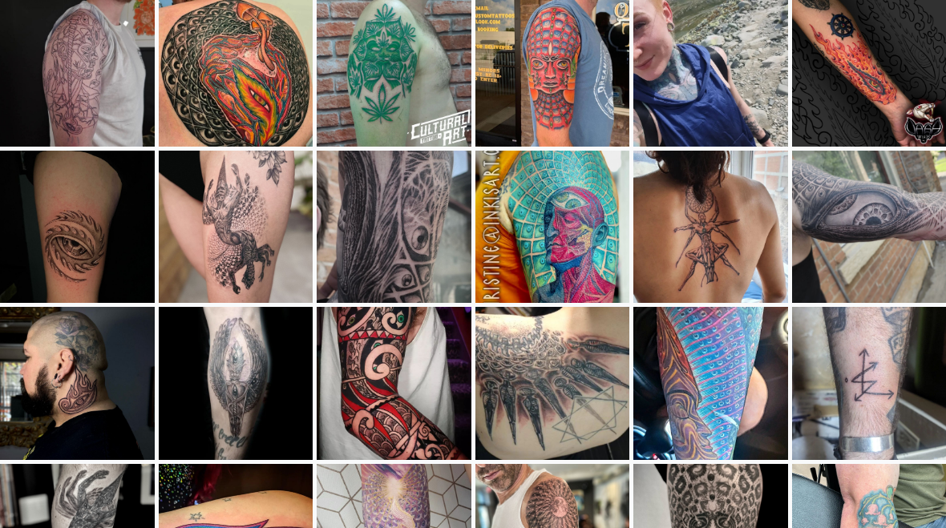
scroll to position [0, 0]
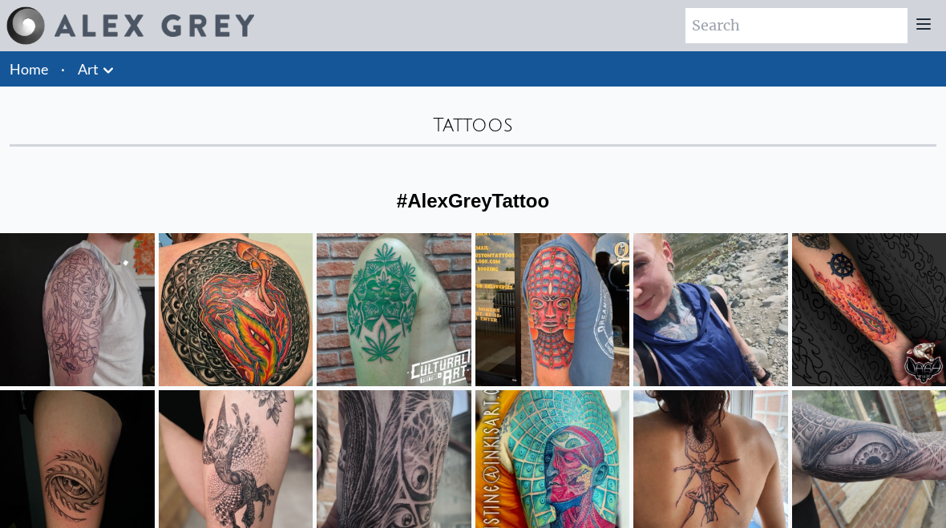
click at [110, 74] on icon at bounding box center [108, 70] width 19 height 19
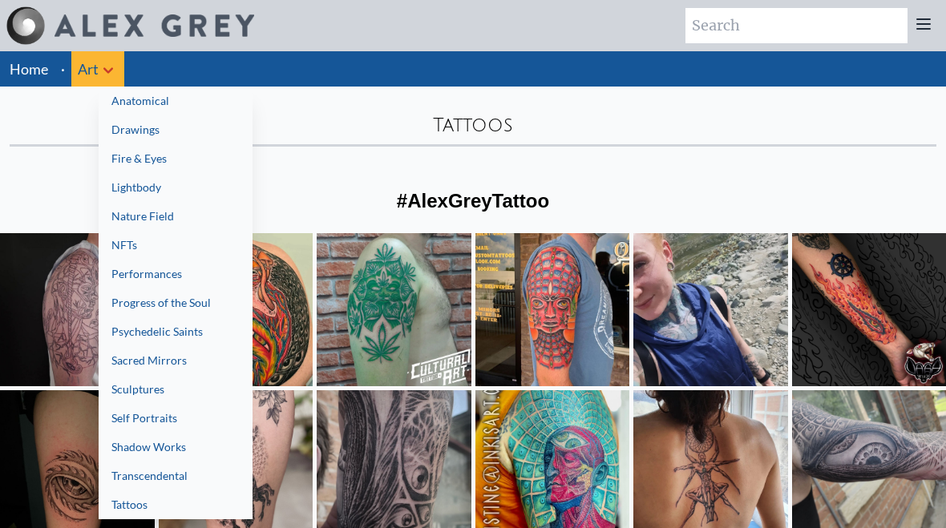
click at [159, 447] on link "Shadow Works" at bounding box center [176, 447] width 154 height 29
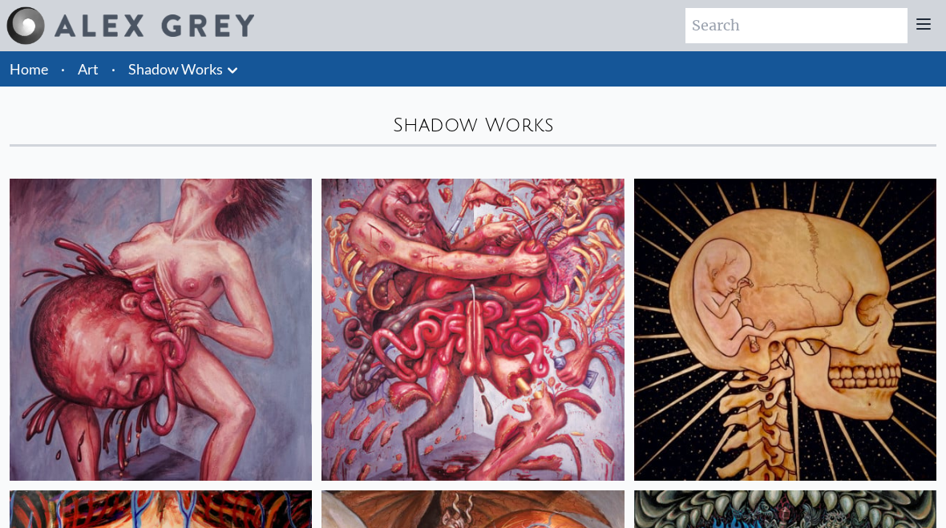
click at [98, 78] on link "Art" at bounding box center [88, 69] width 21 height 22
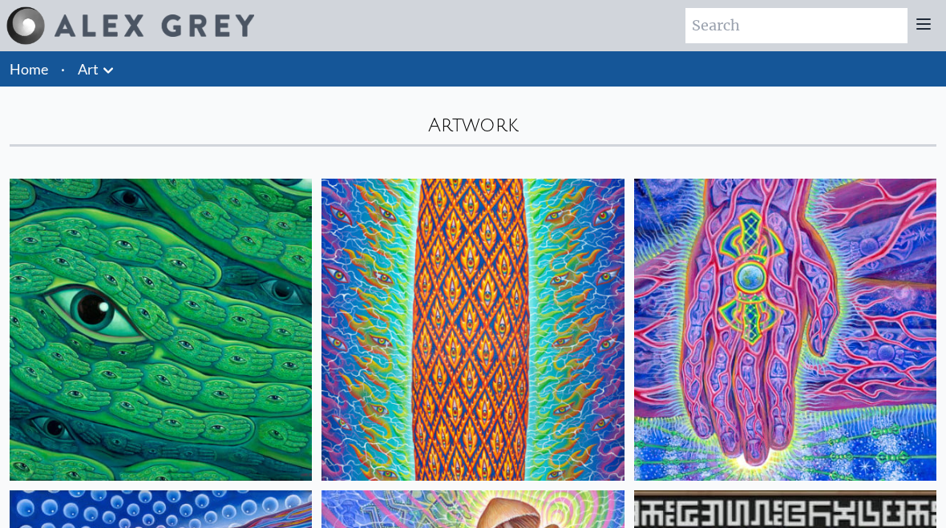
click at [108, 78] on icon at bounding box center [108, 70] width 19 height 19
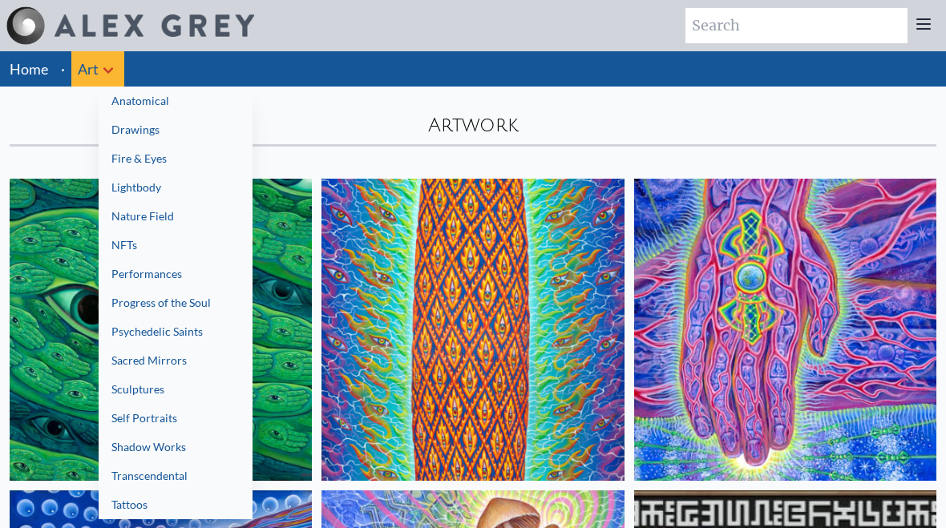
click at [147, 479] on link "Transcendental" at bounding box center [176, 476] width 154 height 29
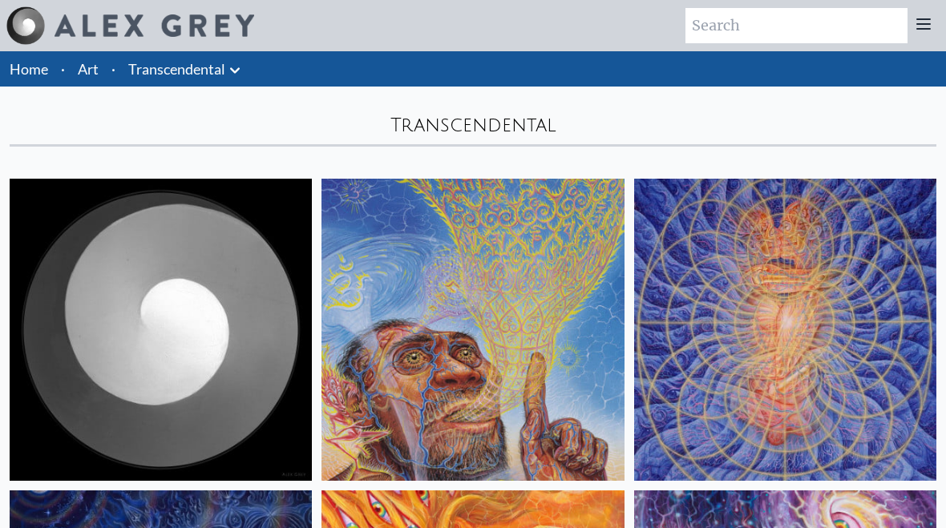
click at [96, 66] on link "Art" at bounding box center [88, 69] width 21 height 22
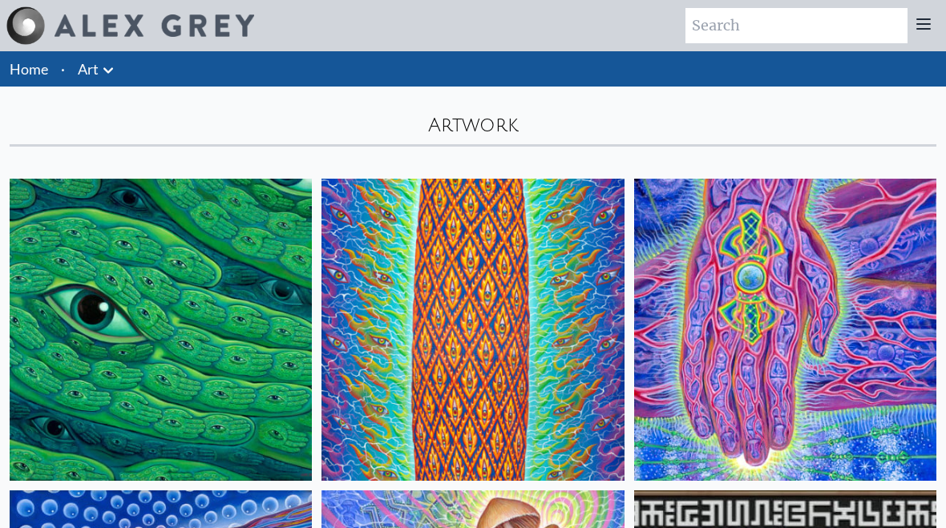
click at [96, 79] on link "Art" at bounding box center [88, 69] width 21 height 22
click at [115, 79] on icon at bounding box center [108, 70] width 19 height 19
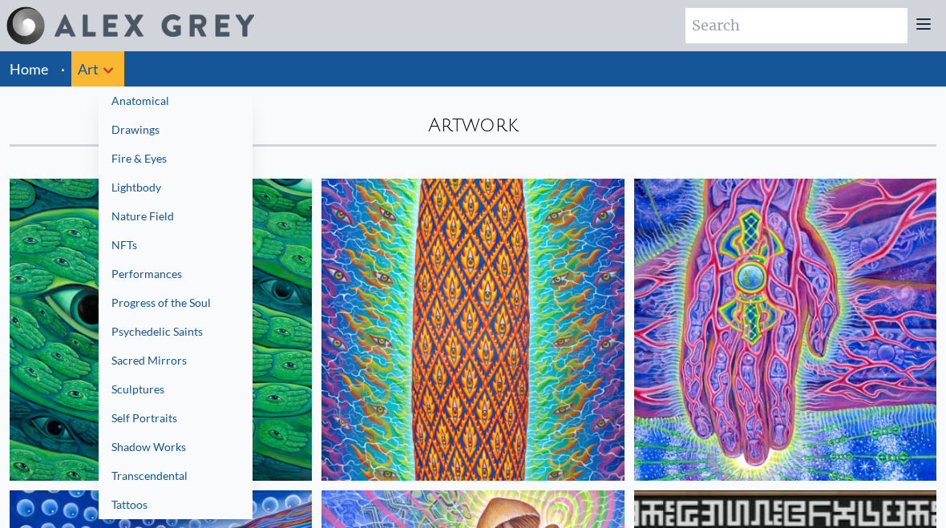
click at [145, 366] on link "Sacred Mirrors" at bounding box center [176, 360] width 154 height 29
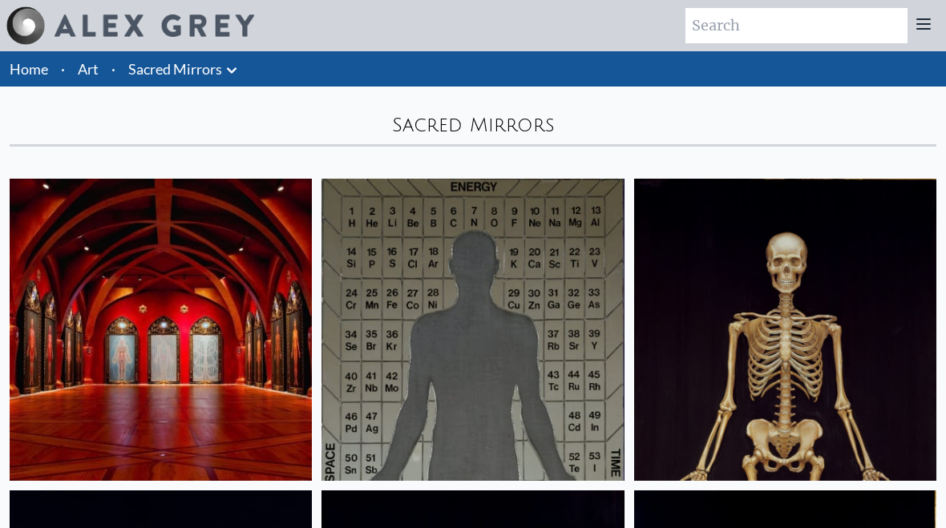
click at [119, 70] on li "·" at bounding box center [113, 68] width 17 height 35
click at [88, 68] on link "Art" at bounding box center [88, 69] width 21 height 22
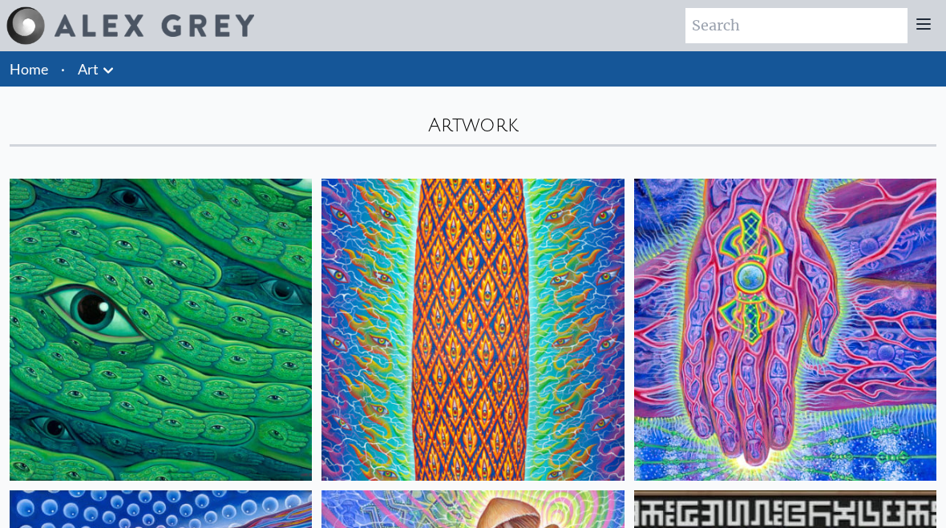
click at [112, 69] on icon at bounding box center [108, 70] width 10 height 6
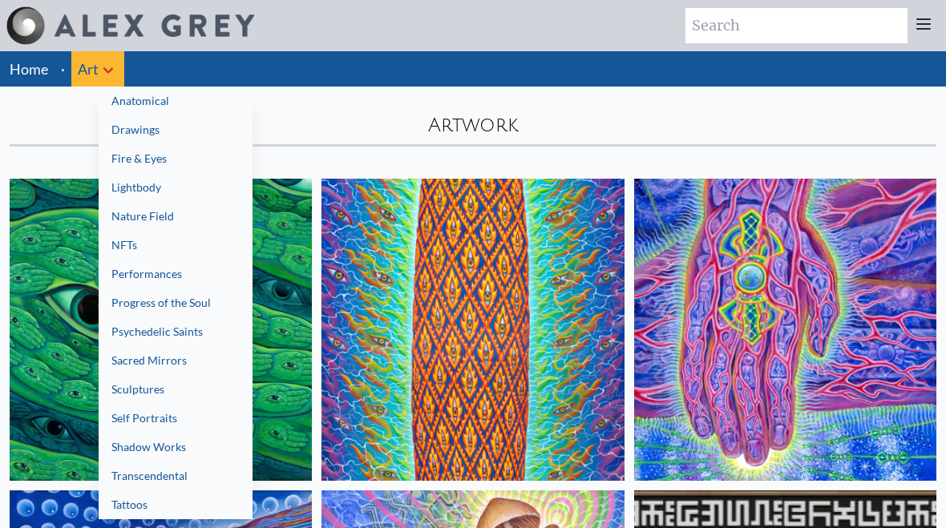
click at [151, 330] on link "Psychedelic Saints" at bounding box center [176, 332] width 154 height 29
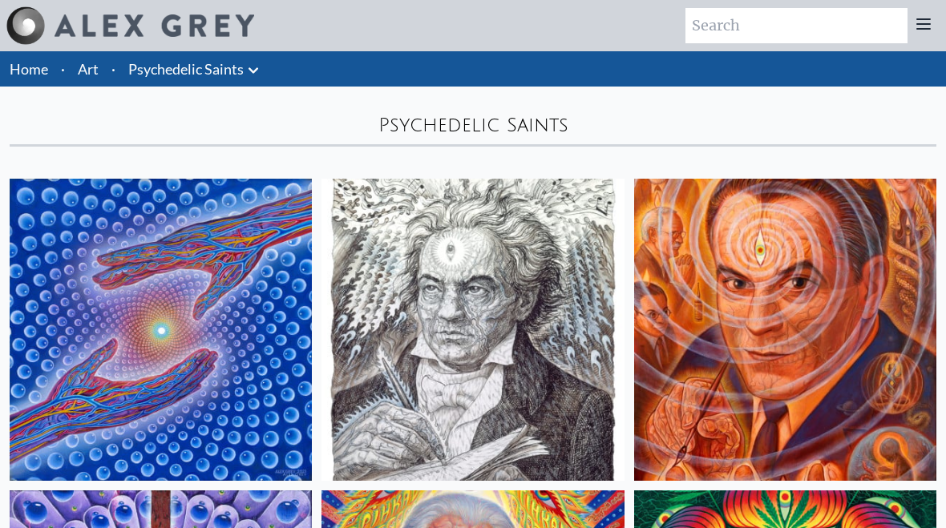
click at [109, 71] on li "·" at bounding box center [113, 68] width 17 height 35
click at [96, 68] on link "Art" at bounding box center [88, 69] width 21 height 22
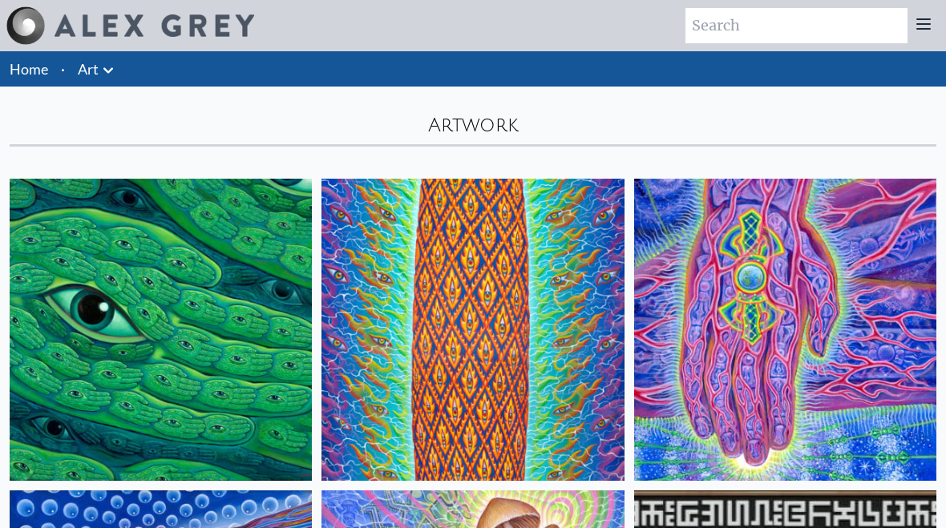
click at [108, 72] on icon at bounding box center [108, 70] width 10 height 6
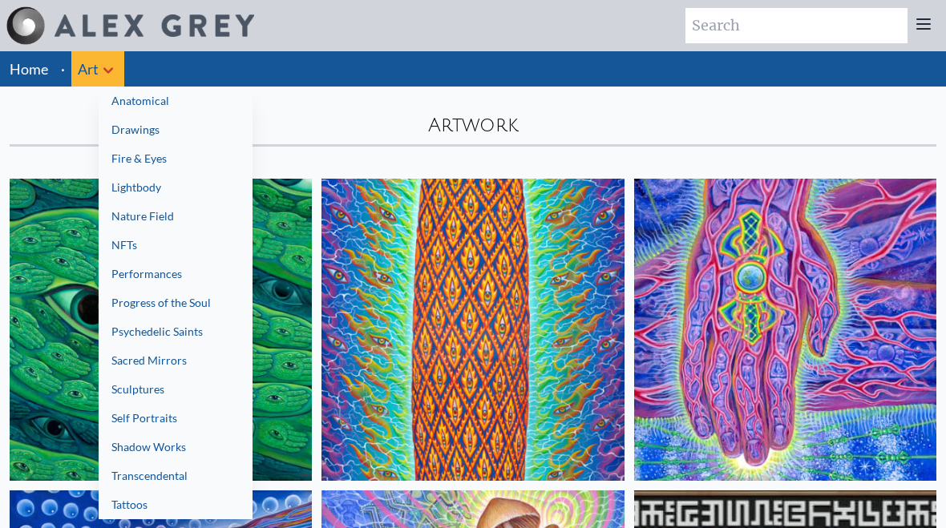
click at [168, 312] on link "Progress of the Soul" at bounding box center [176, 303] width 154 height 29
click at [101, 71] on div at bounding box center [473, 264] width 946 height 528
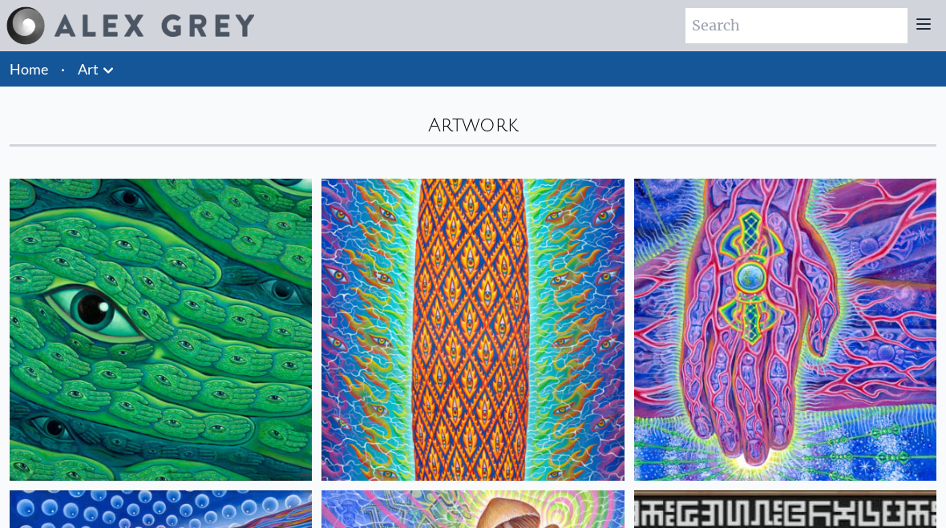
click at [112, 73] on icon at bounding box center [108, 70] width 19 height 19
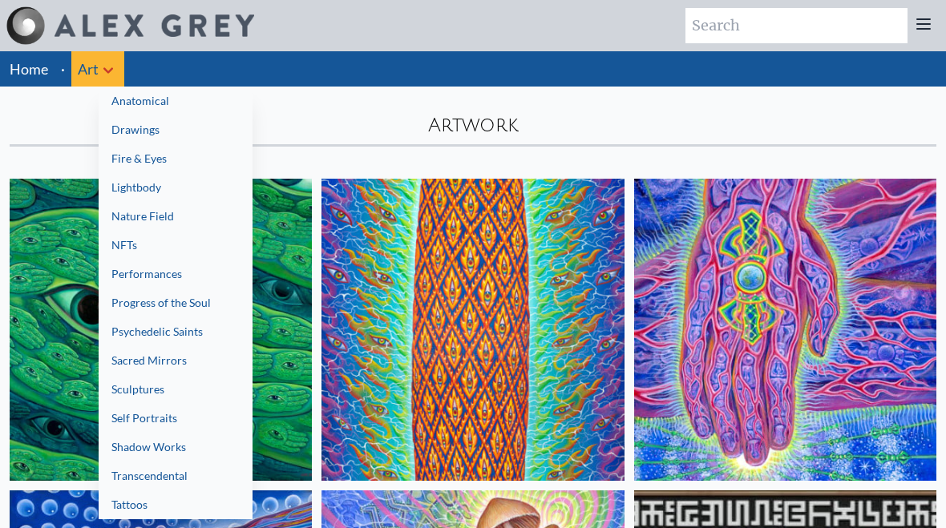
click at [122, 186] on link "Lightbody" at bounding box center [176, 187] width 154 height 29
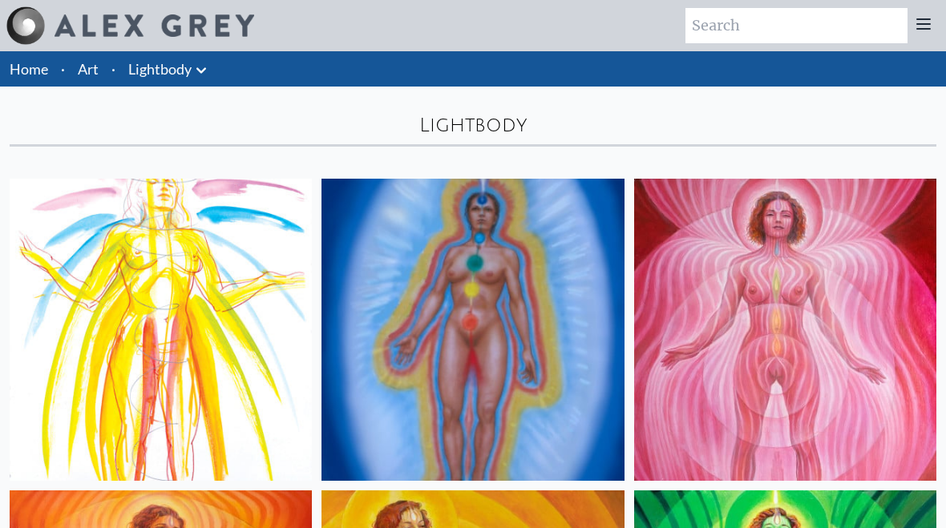
click at [113, 70] on li "·" at bounding box center [113, 68] width 17 height 35
click at [92, 72] on link "Art" at bounding box center [88, 69] width 21 height 22
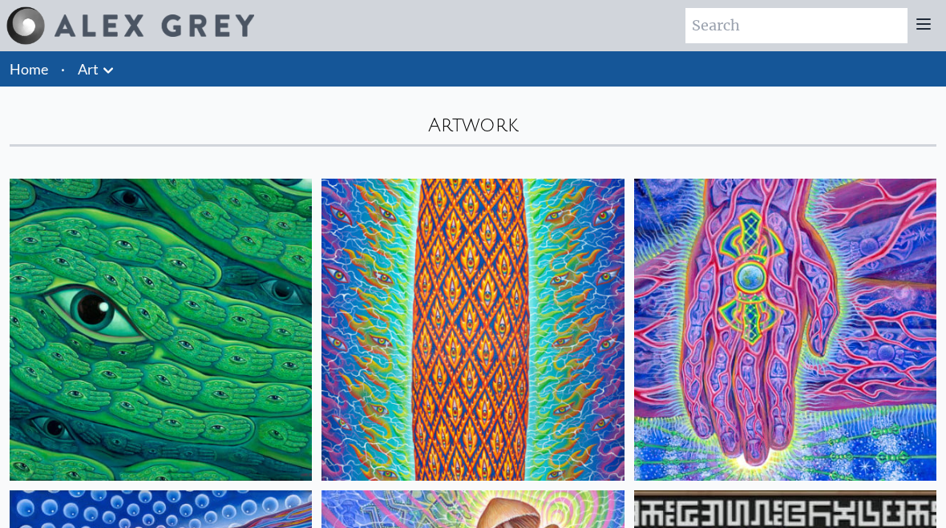
click at [99, 72] on icon at bounding box center [108, 70] width 19 height 19
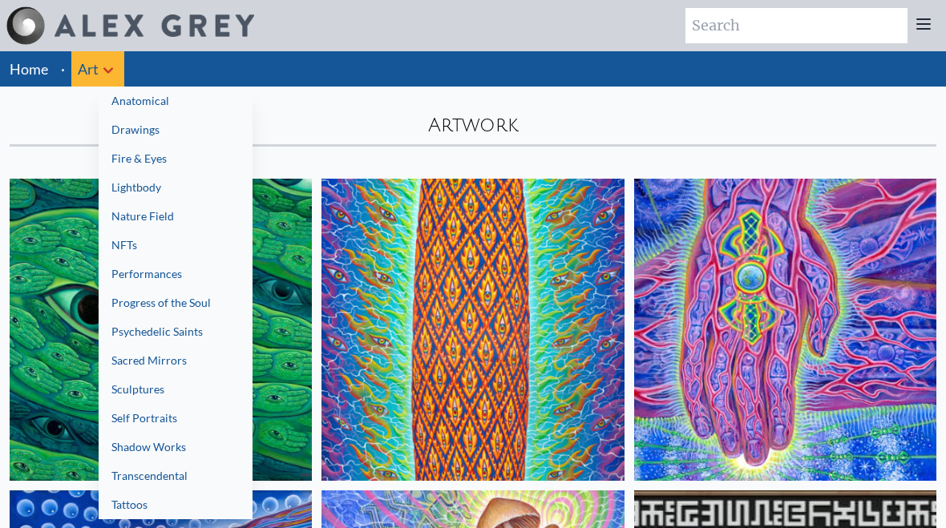
click at [130, 151] on link "Fire & Eyes" at bounding box center [176, 158] width 154 height 29
